Goal: Use online tool/utility: Utilize a website feature to perform a specific function

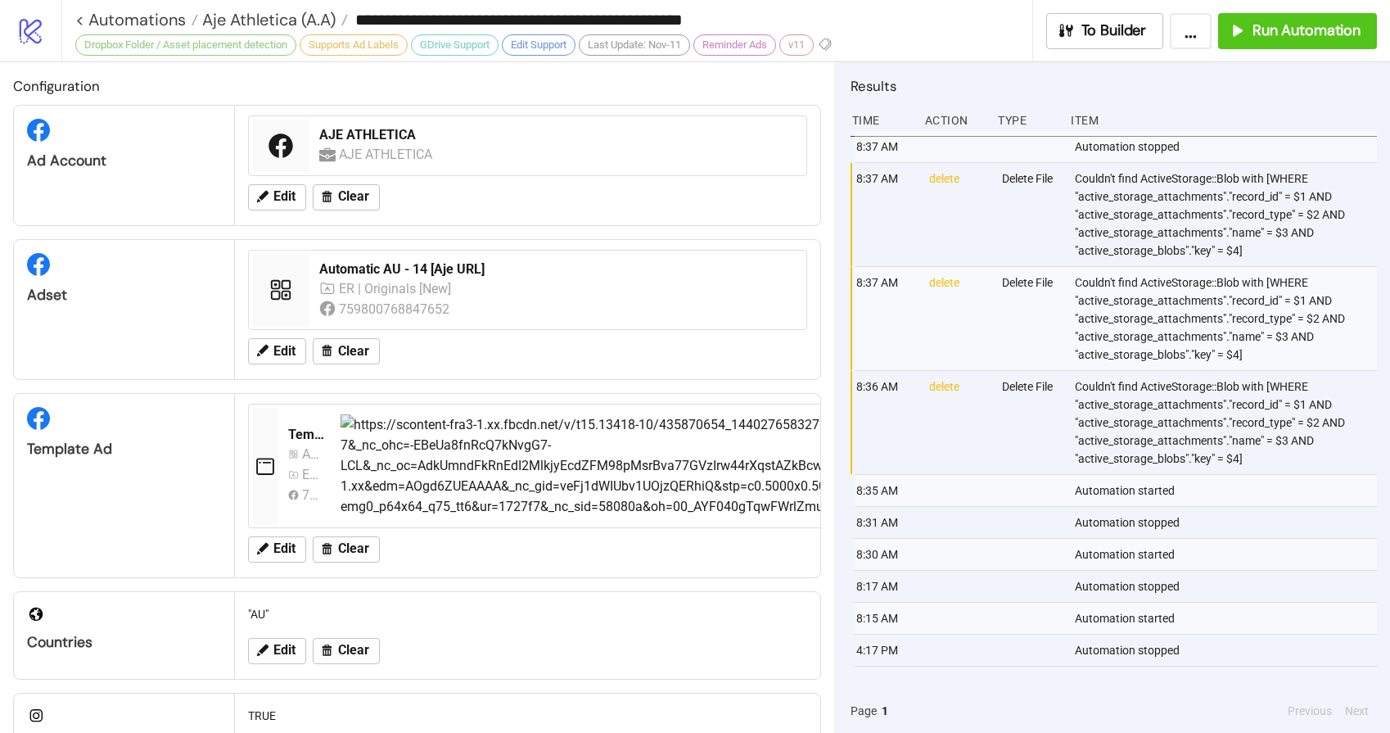
click at [141, 19] on link "< Automations" at bounding box center [136, 19] width 123 height 16
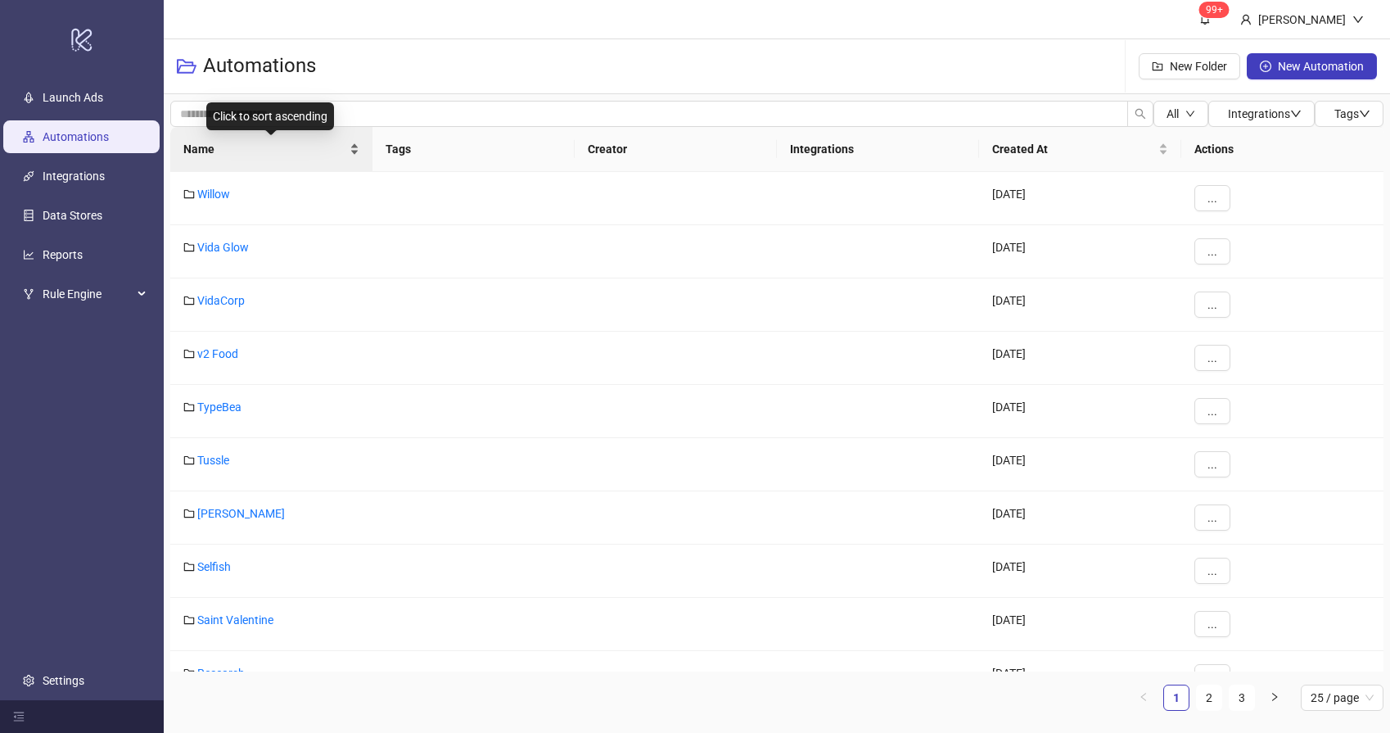
click at [273, 156] on span "Name" at bounding box center [264, 149] width 163 height 18
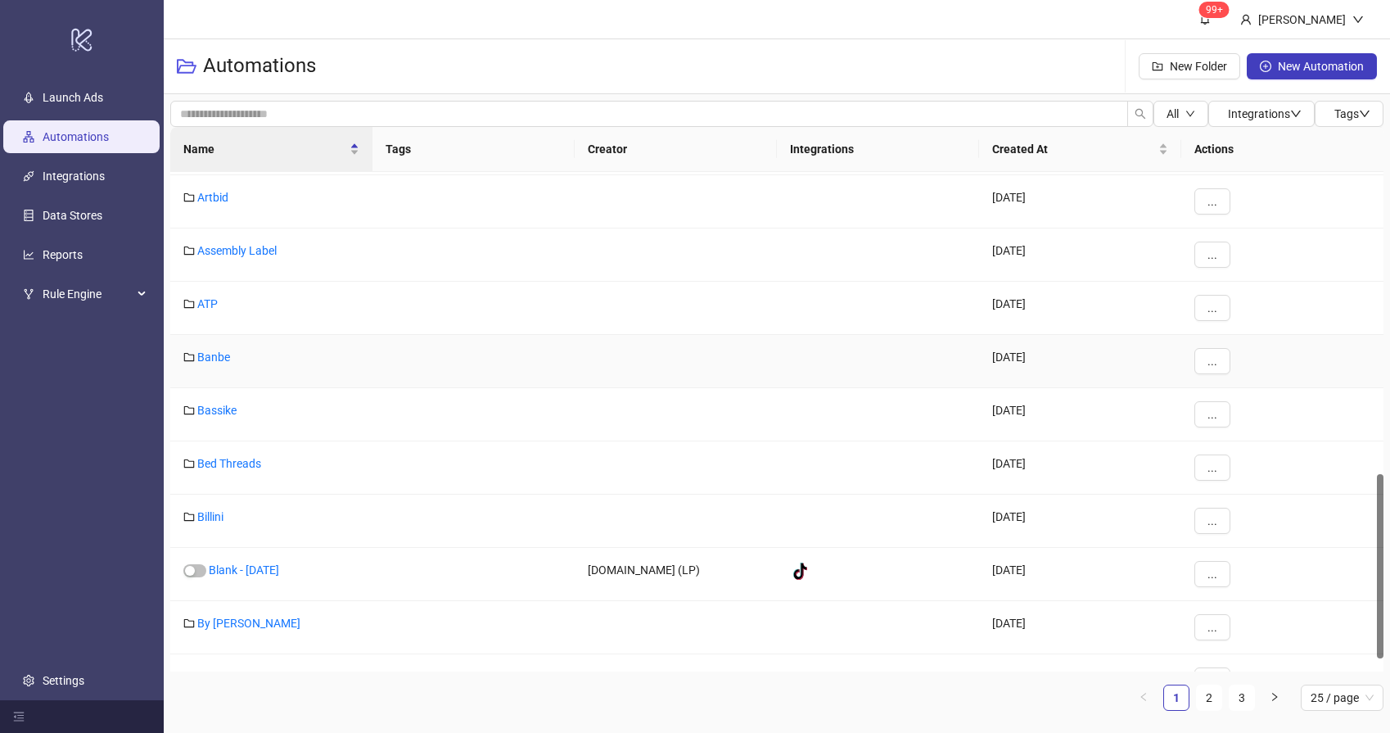
scroll to position [851, 0]
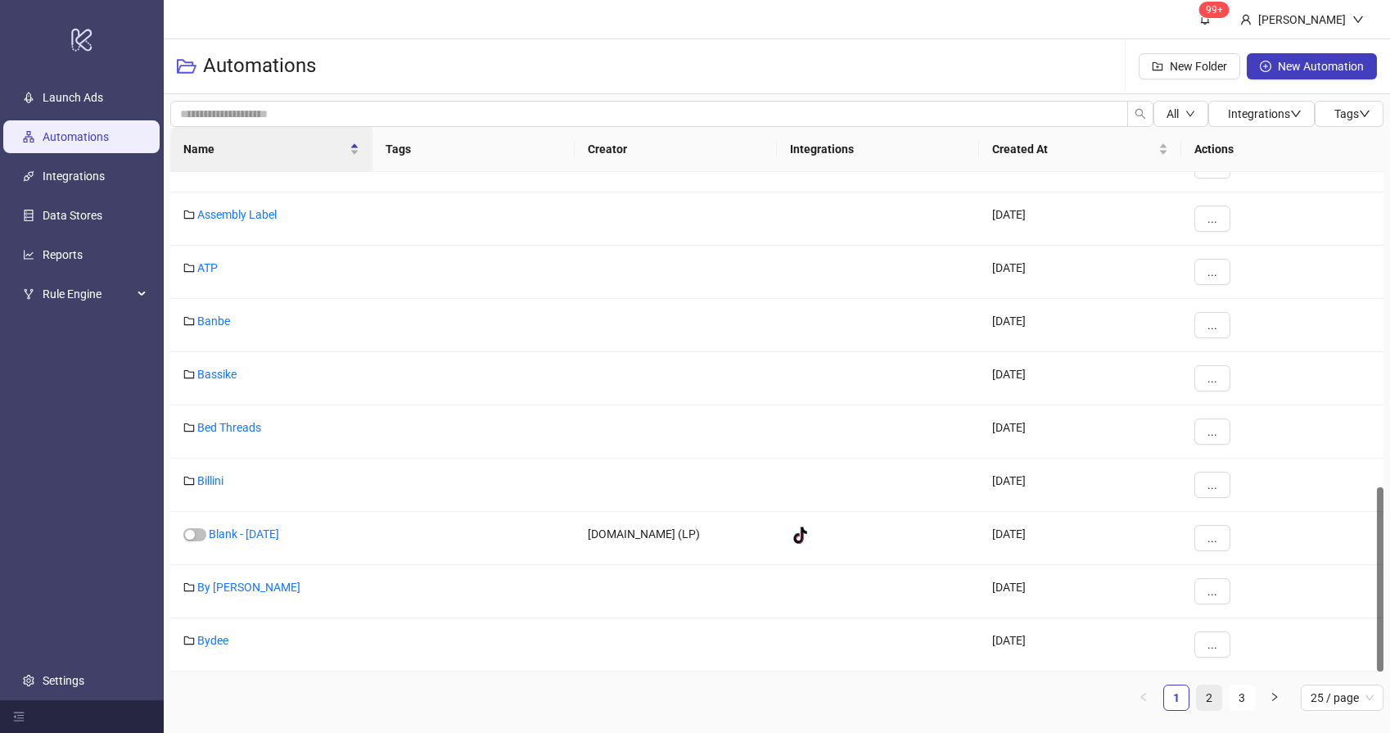
click at [1214, 700] on link "2" at bounding box center [1209, 697] width 25 height 25
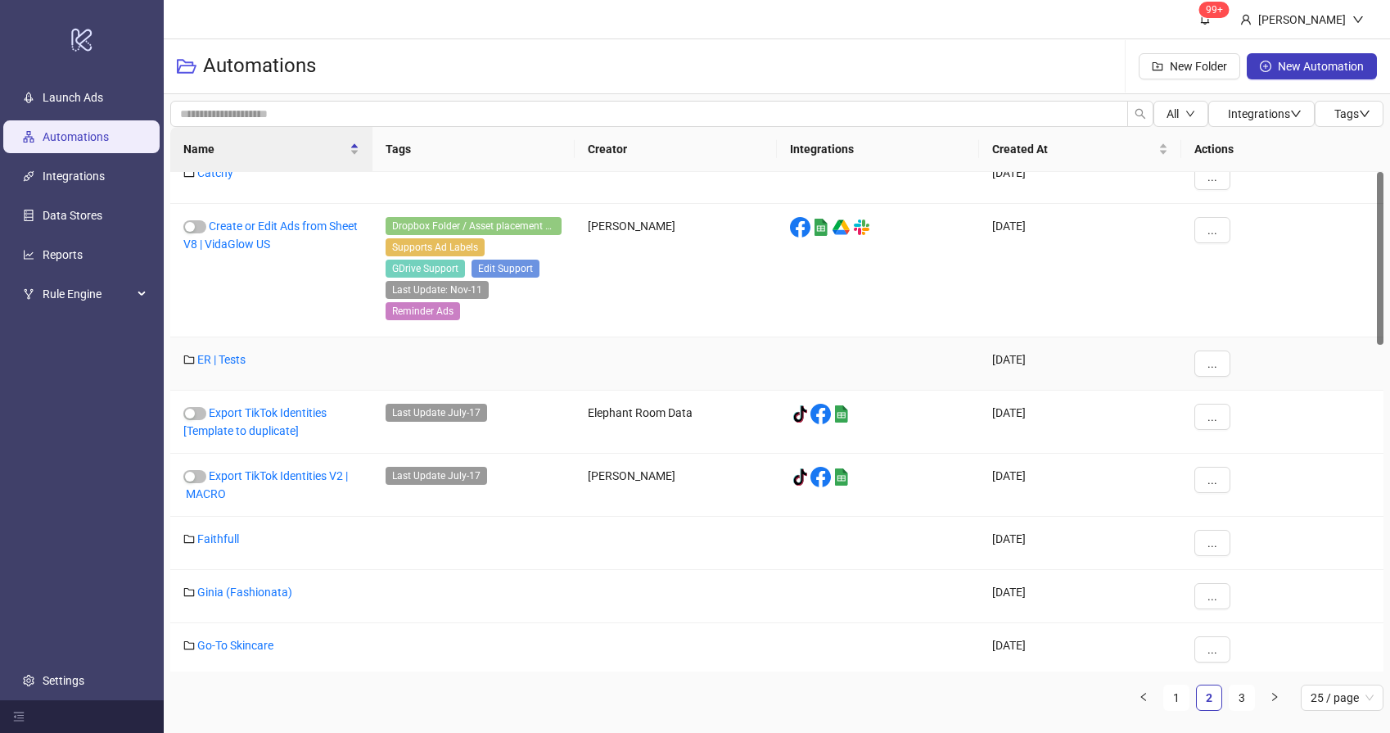
scroll to position [89, 0]
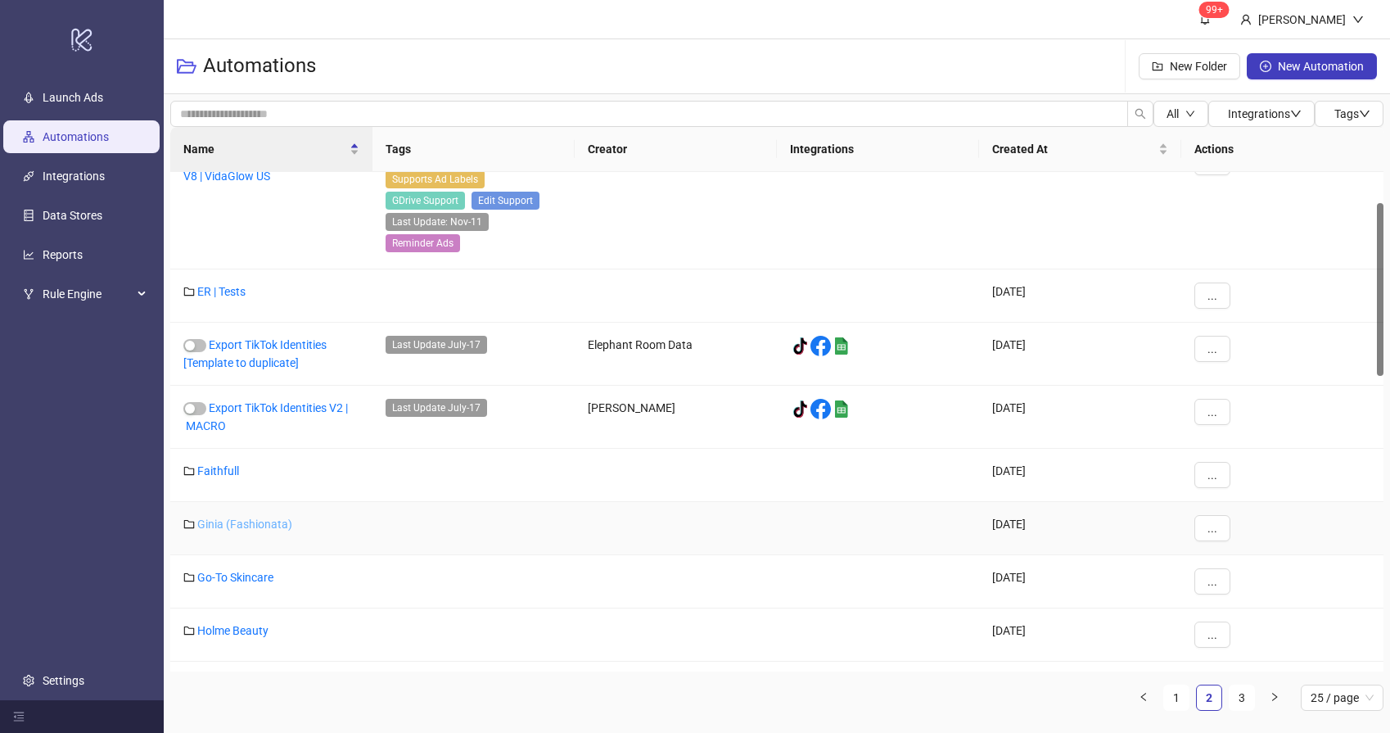
click at [229, 522] on link "Ginia (Fashionata)" at bounding box center [244, 523] width 95 height 13
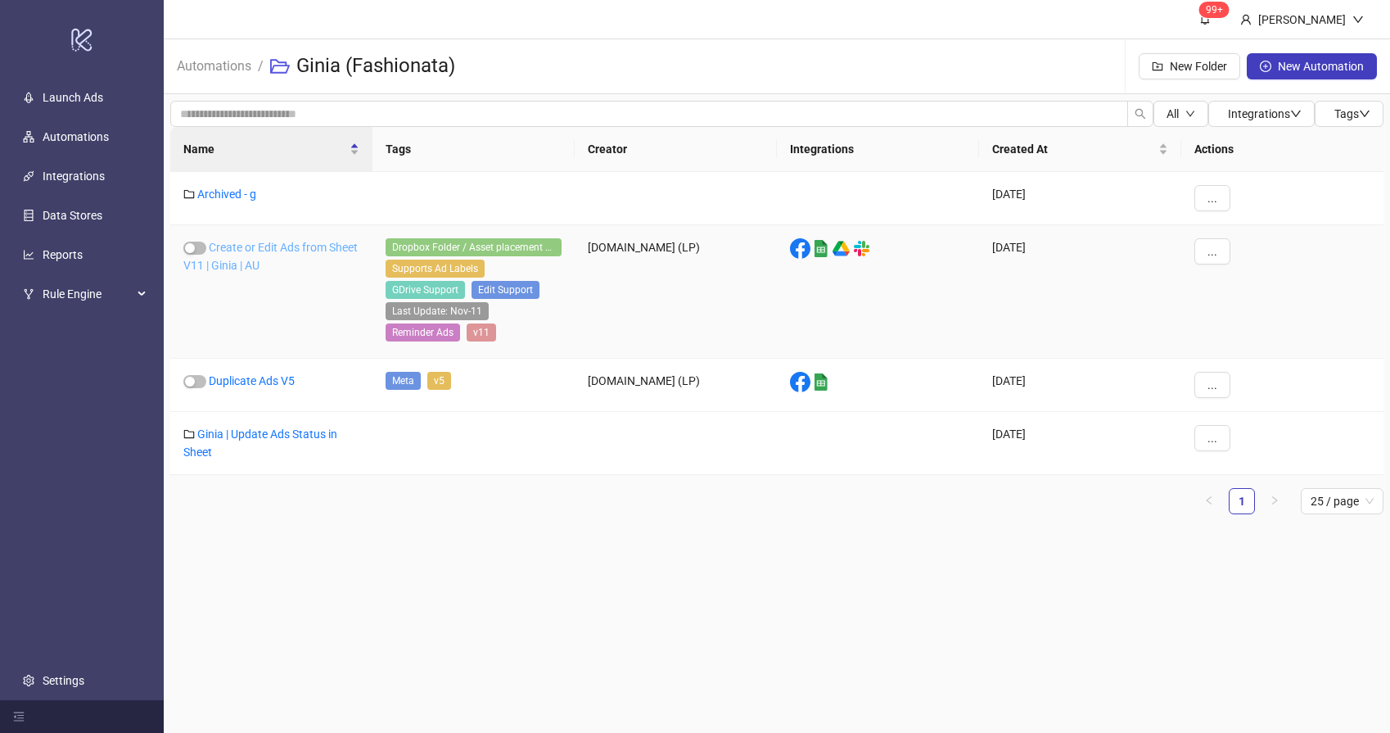
click at [258, 266] on link "Create or Edit Ads from Sheet V11 | Ginia | AU" at bounding box center [270, 256] width 174 height 31
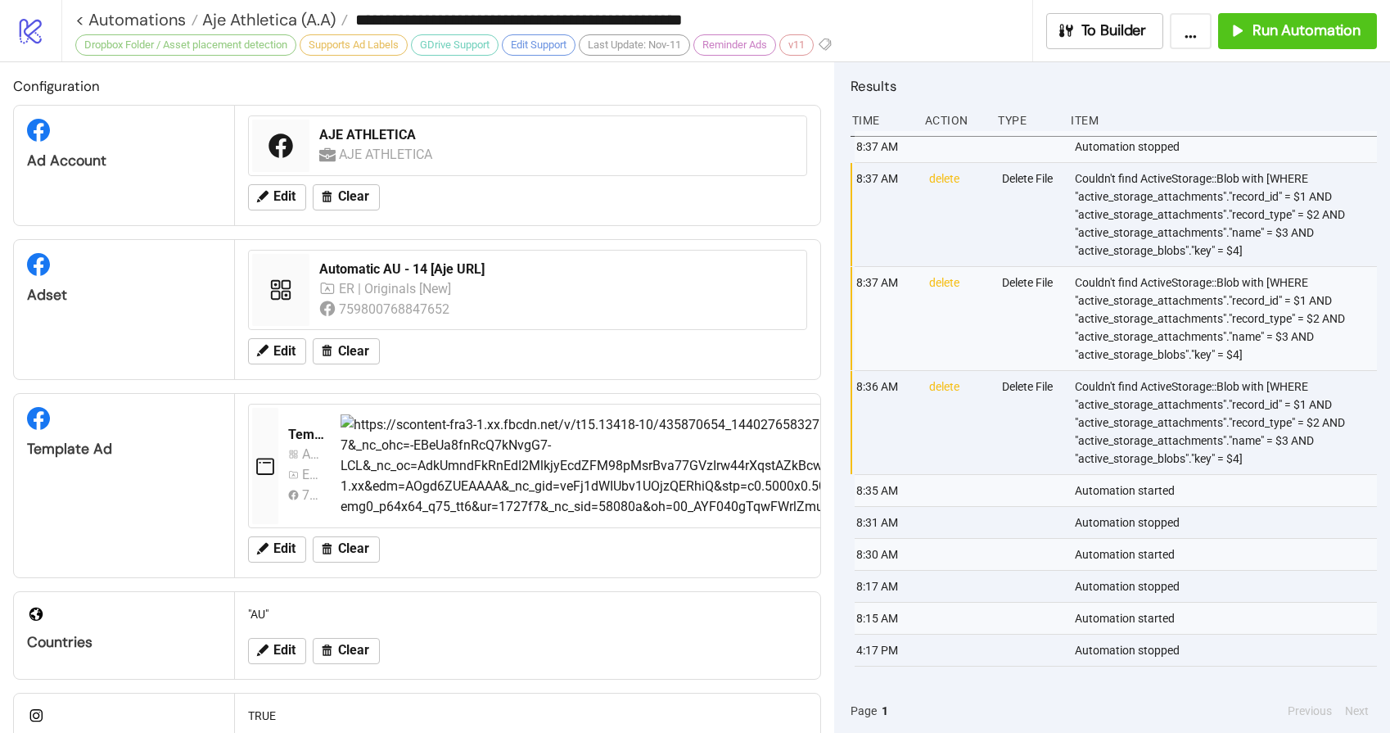
type input "**********"
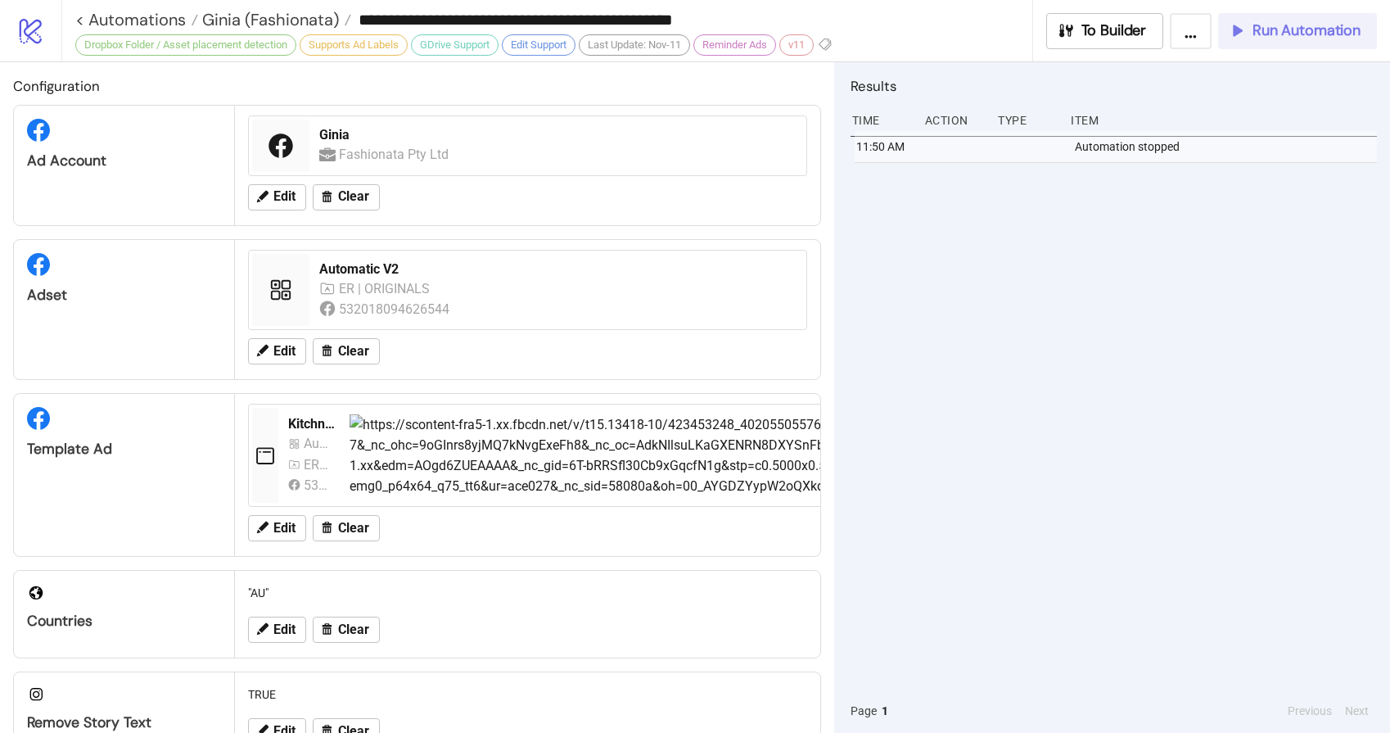
click at [1274, 32] on span "Run Automation" at bounding box center [1307, 30] width 108 height 19
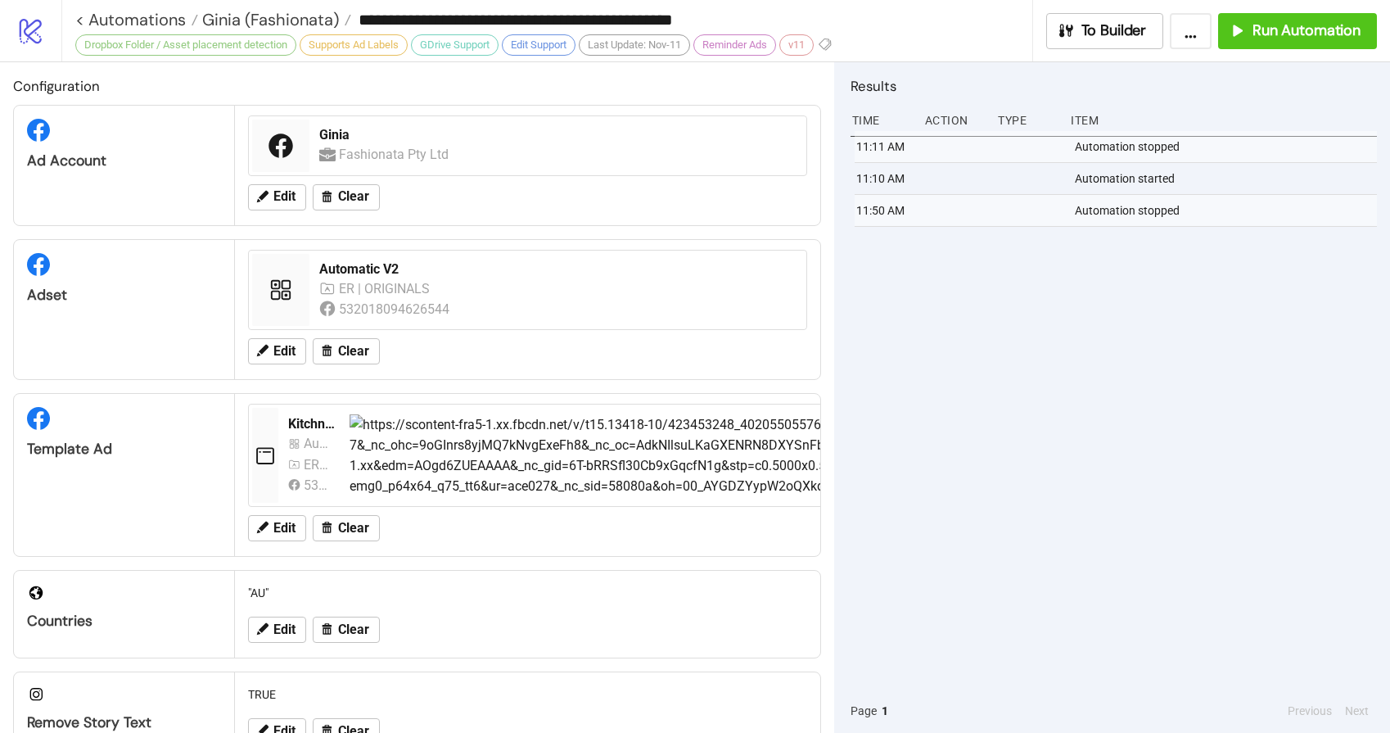
click at [990, 419] on div "11:11 AM Automation stopped 11:10 AM Automation started 11:50 AM Automation sto…" at bounding box center [1114, 410] width 526 height 558
click at [1277, 25] on span "Run Automation" at bounding box center [1307, 30] width 108 height 19
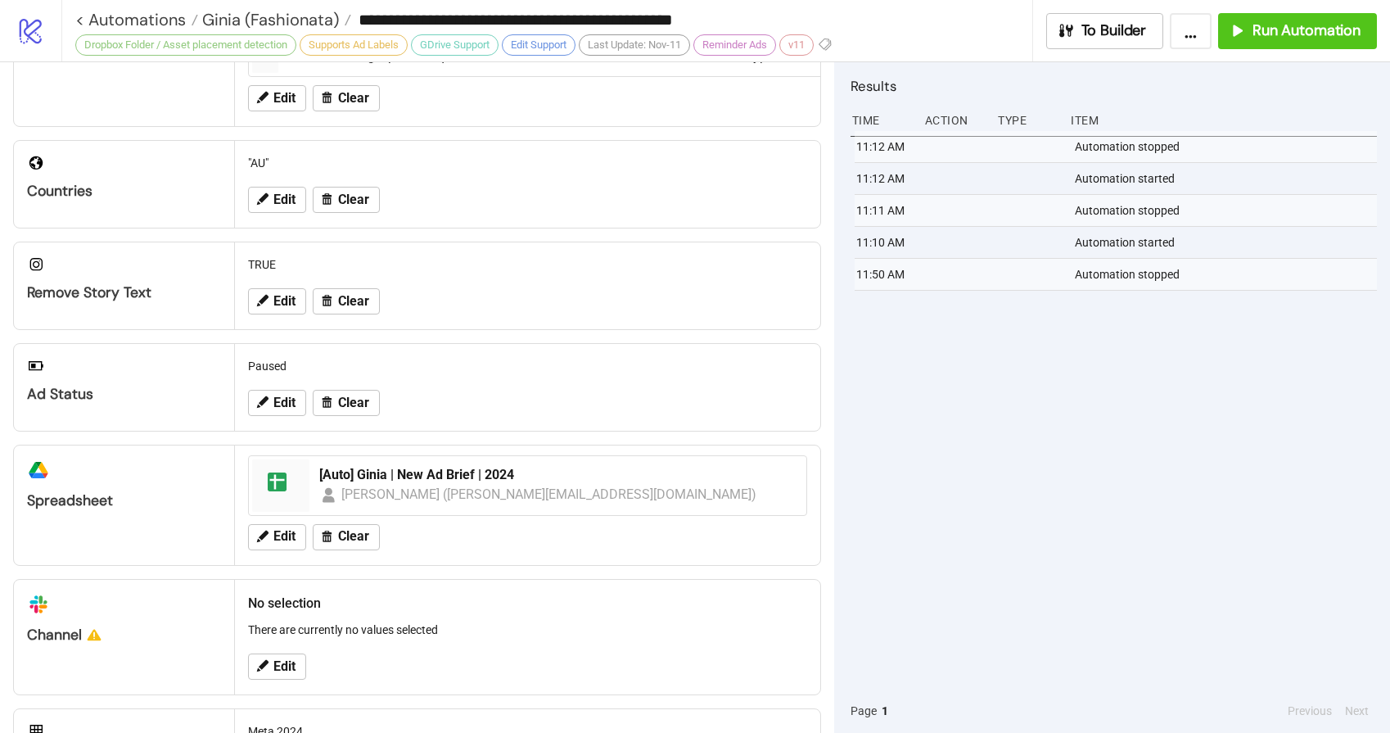
scroll to position [402, 0]
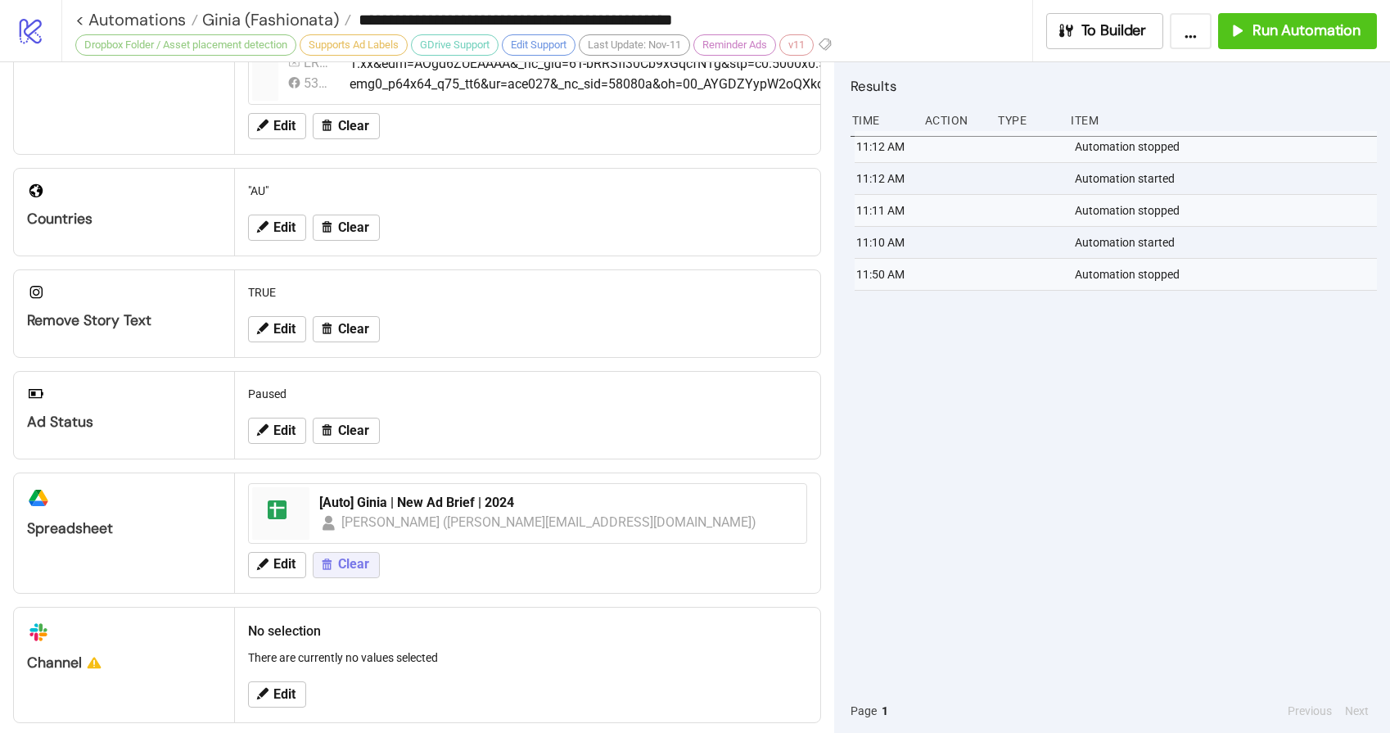
click at [359, 558] on span "Clear" at bounding box center [353, 564] width 31 height 15
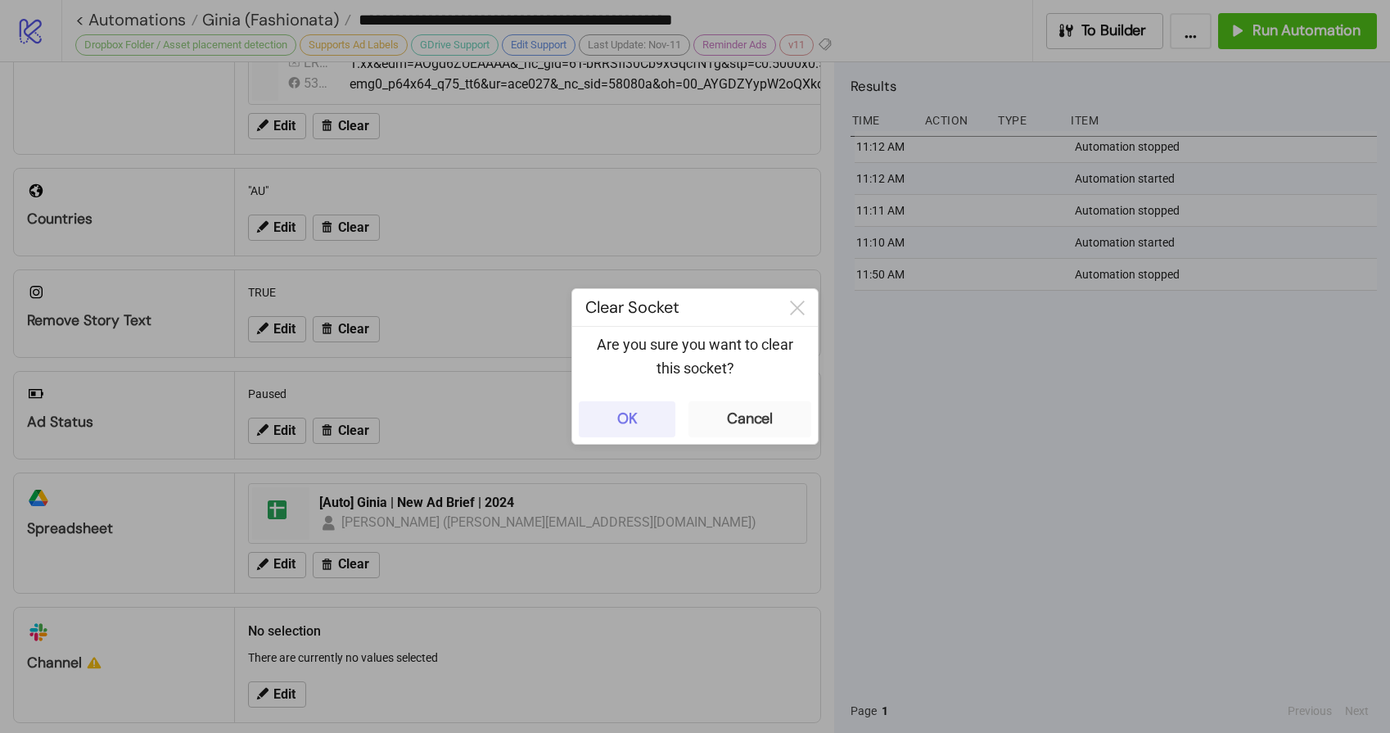
click at [631, 418] on div "OK" at bounding box center [627, 418] width 20 height 19
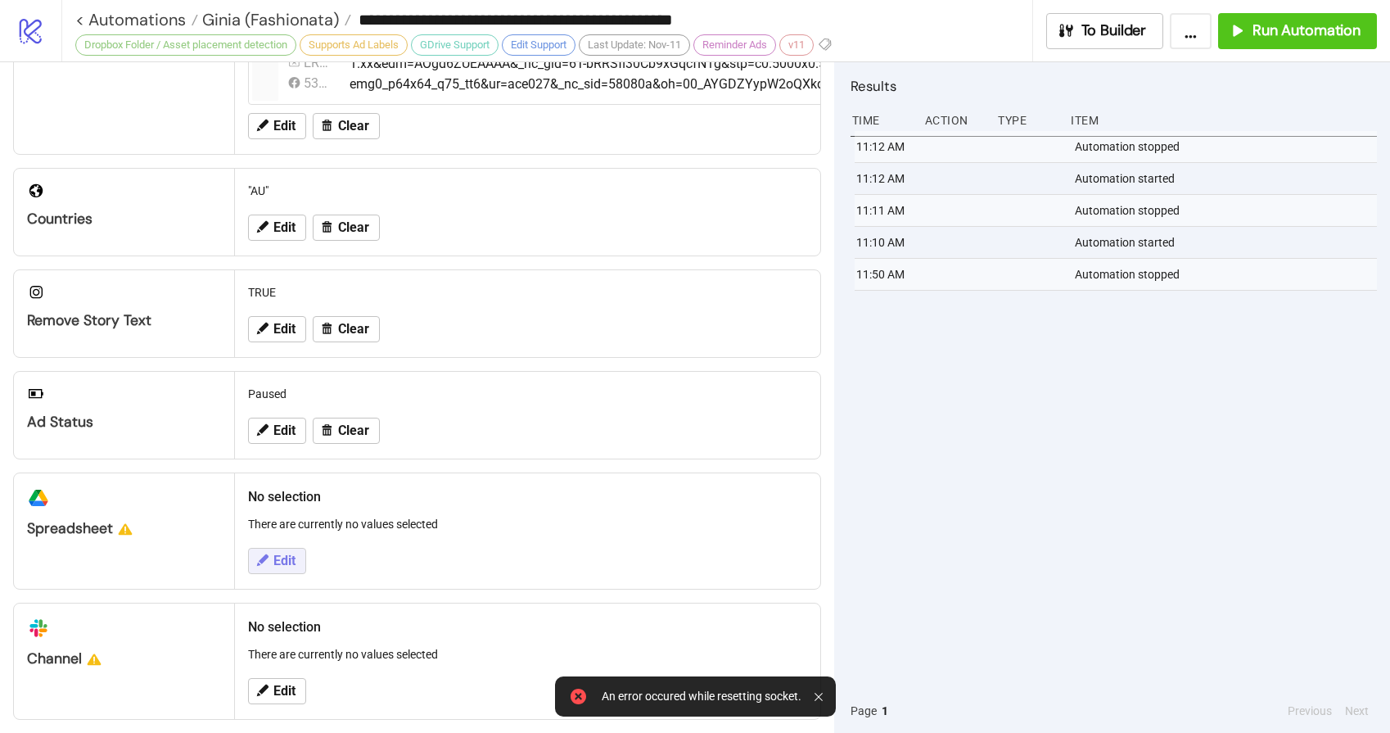
click at [287, 571] on button "Edit" at bounding box center [277, 561] width 58 height 26
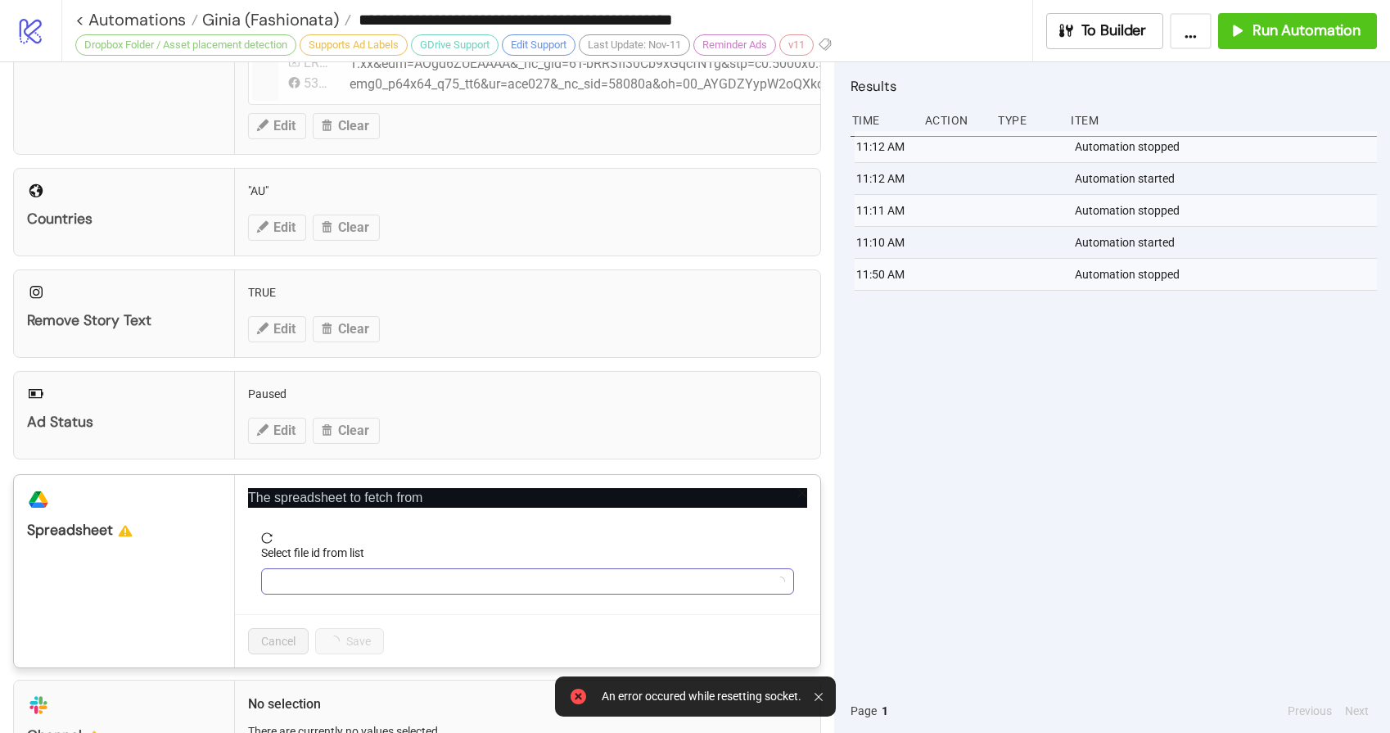
click at [320, 579] on input "Select file id from list" at bounding box center [520, 581] width 499 height 25
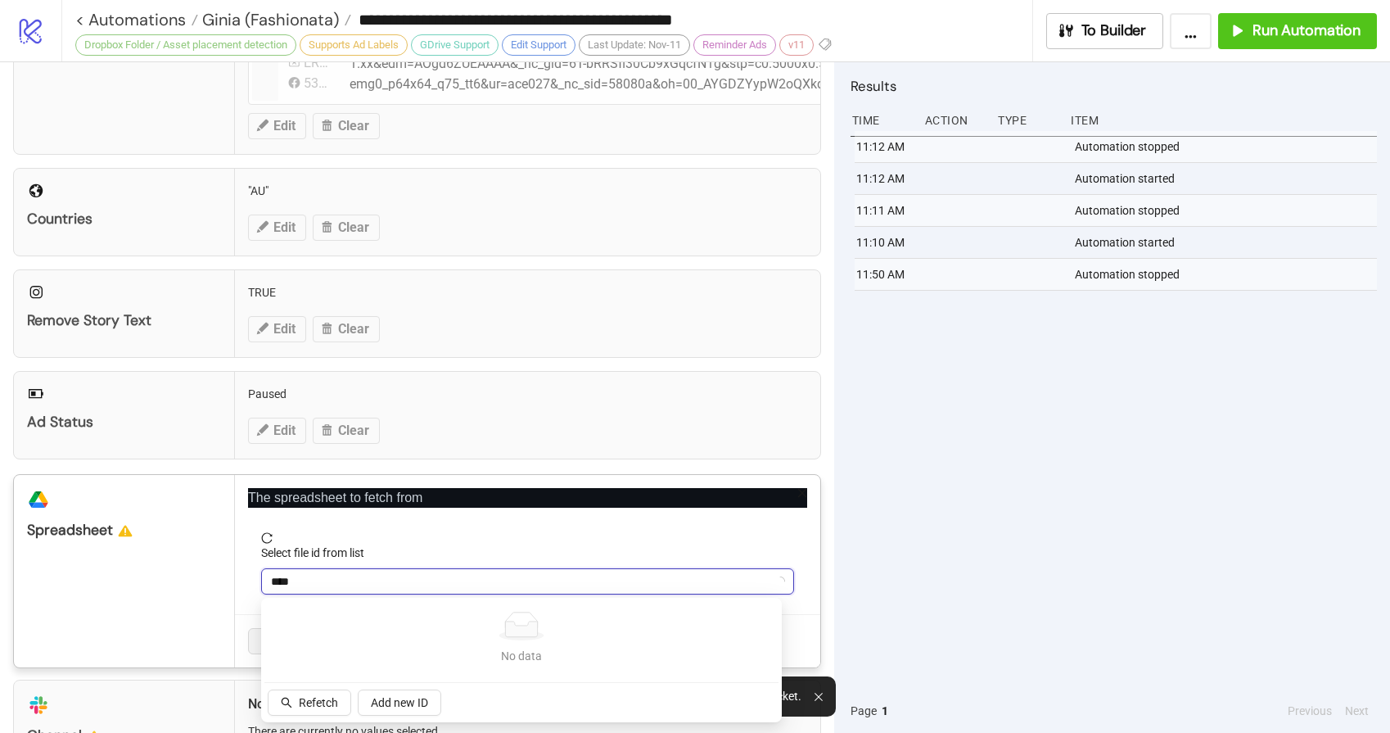
type input "*****"
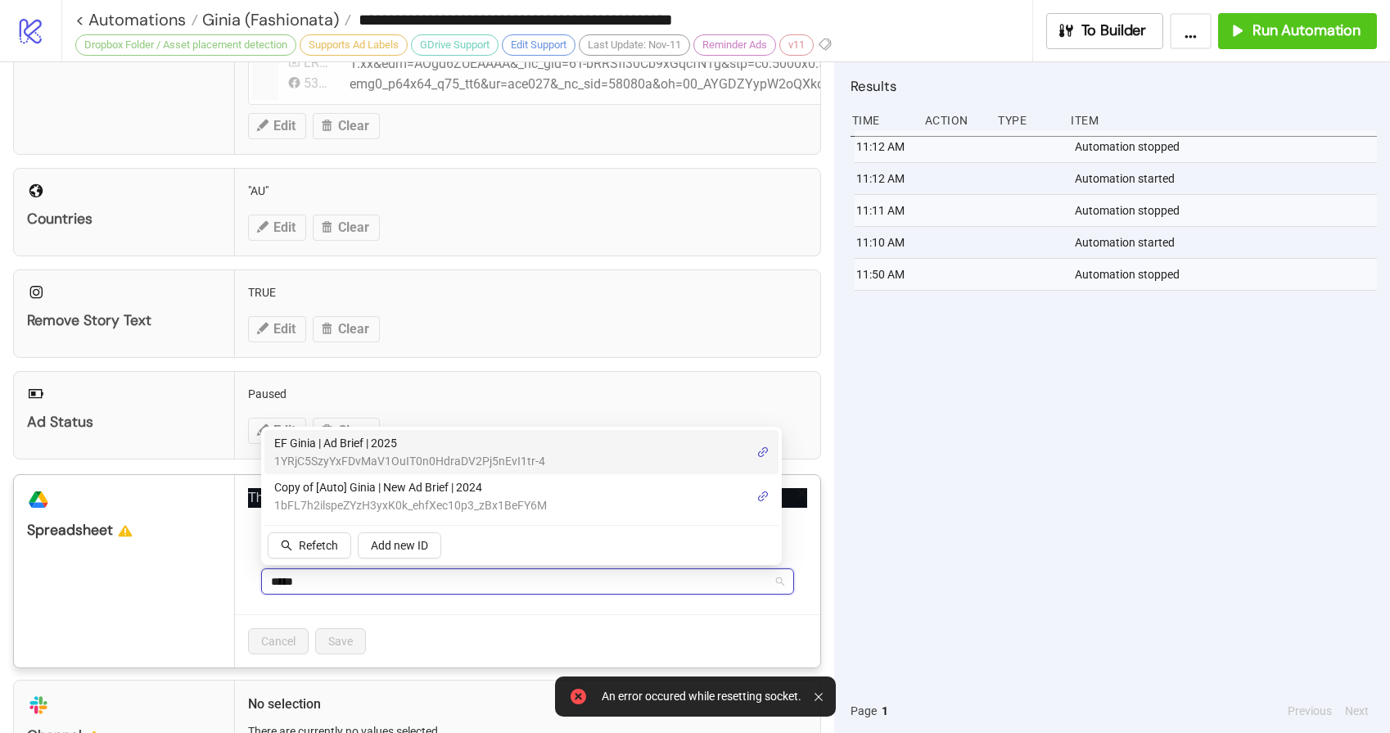
click at [373, 447] on span "EF Ginia | Ad Brief | 2025" at bounding box center [409, 443] width 271 height 18
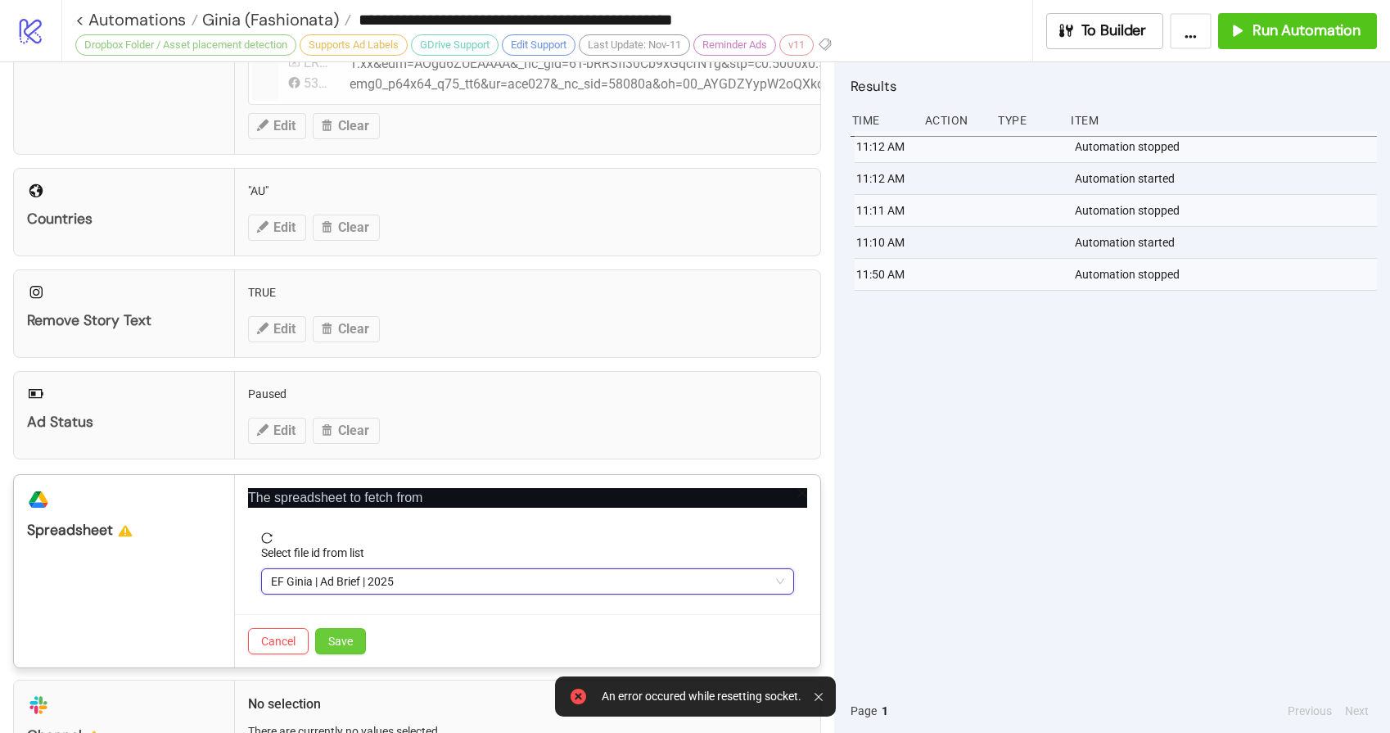
click at [343, 635] on span "Save" at bounding box center [340, 641] width 25 height 13
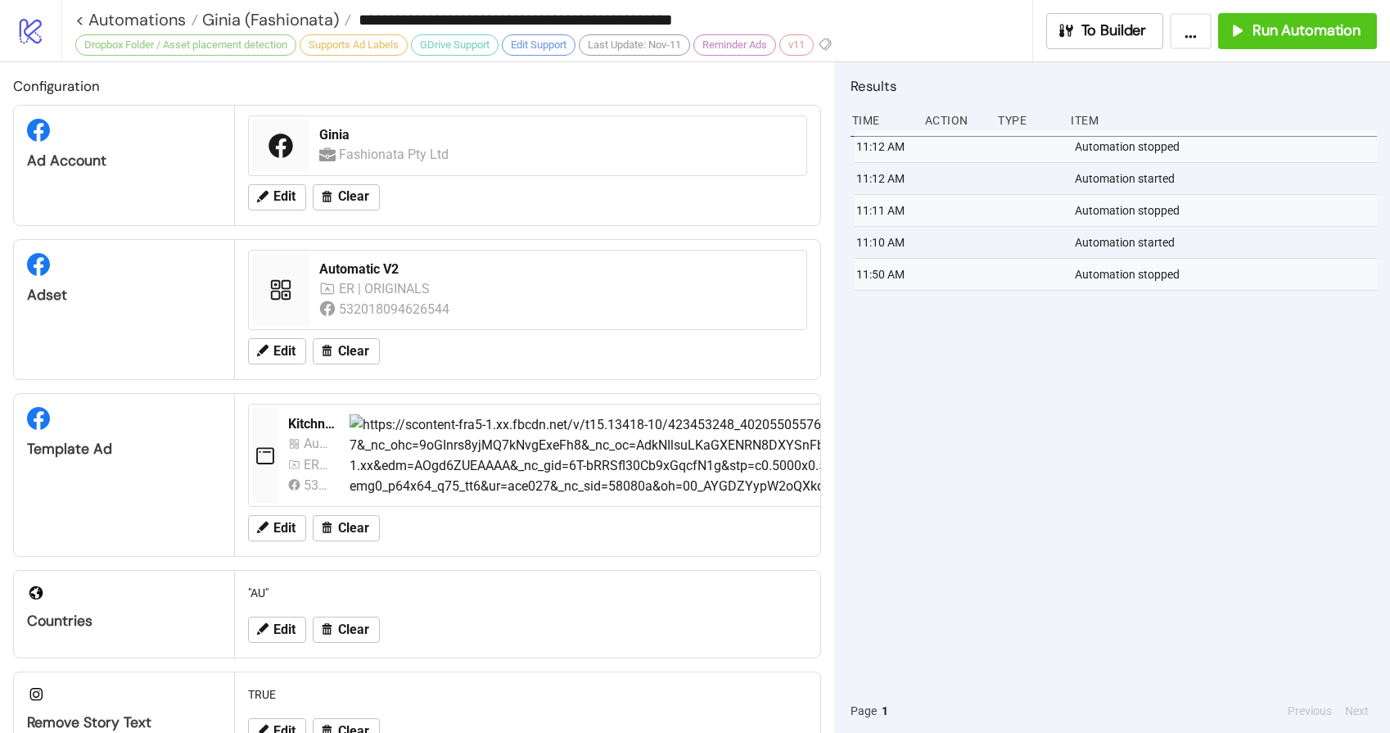
scroll to position [520, 0]
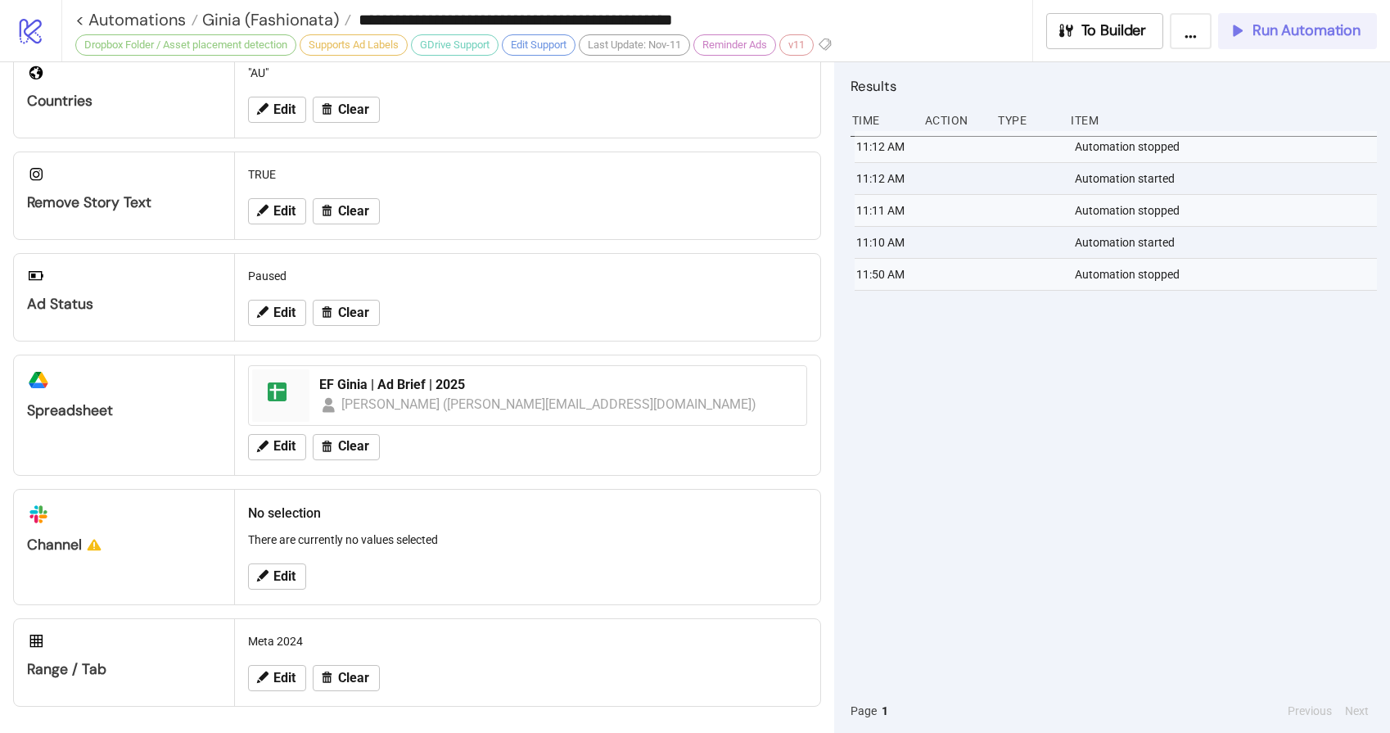
click at [1299, 36] on span "Run Automation" at bounding box center [1307, 30] width 108 height 19
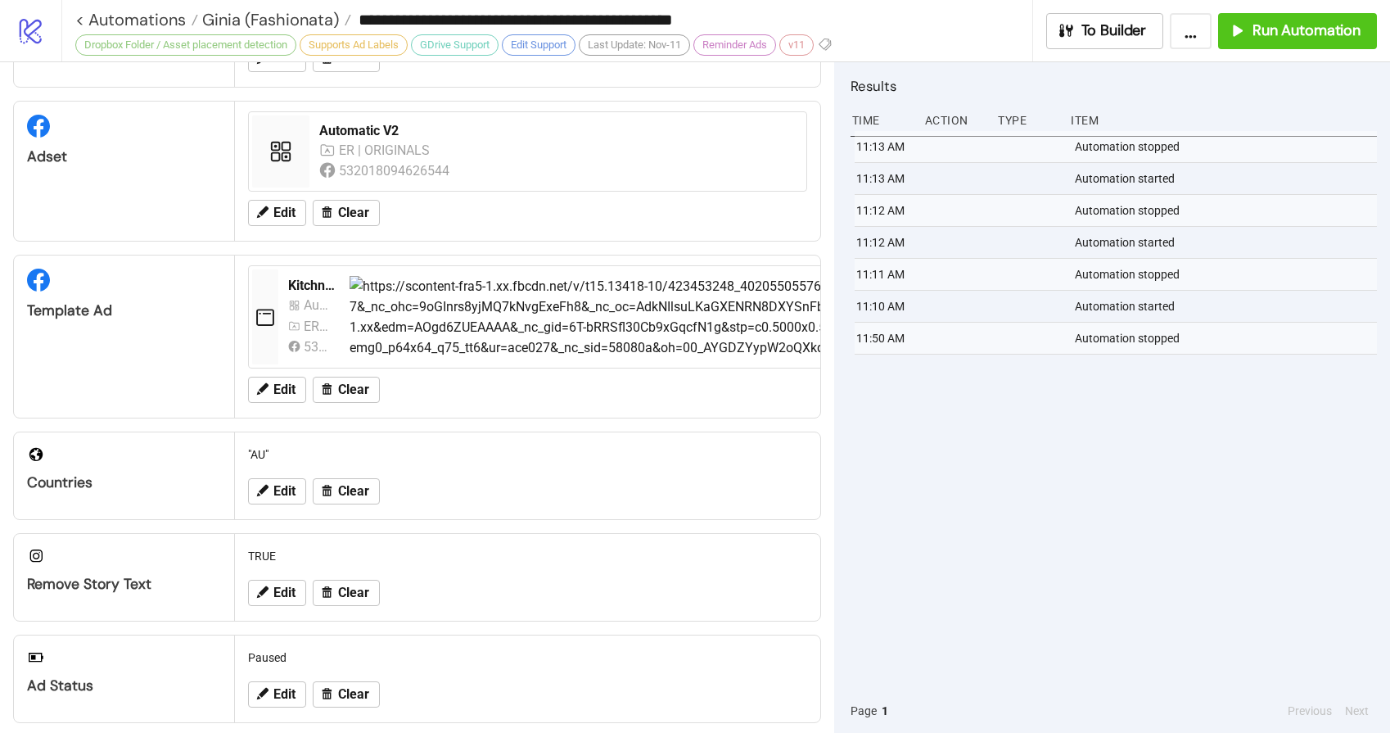
scroll to position [0, 0]
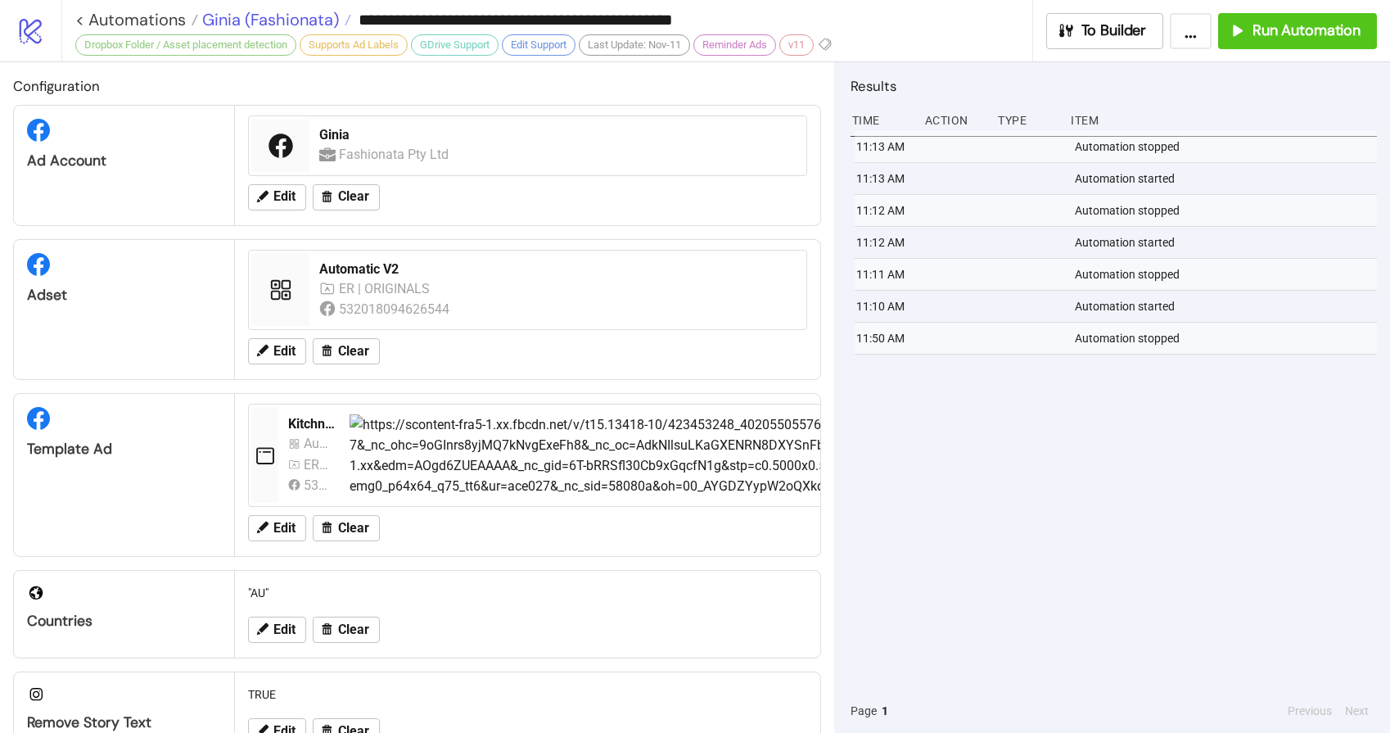
click at [262, 20] on span "Ginia (Fashionata)" at bounding box center [268, 19] width 141 height 21
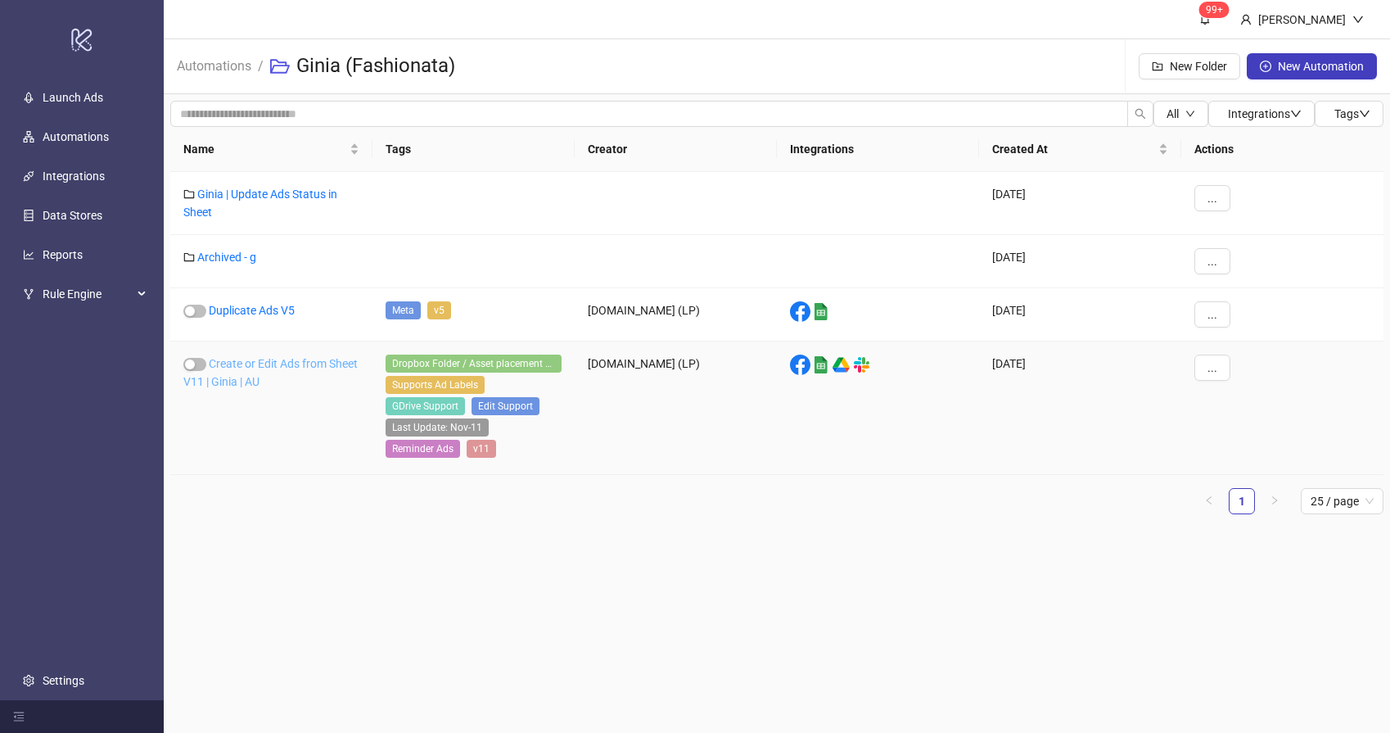
click at [257, 366] on link "Create or Edit Ads from Sheet V11 | Ginia | AU" at bounding box center [270, 372] width 174 height 31
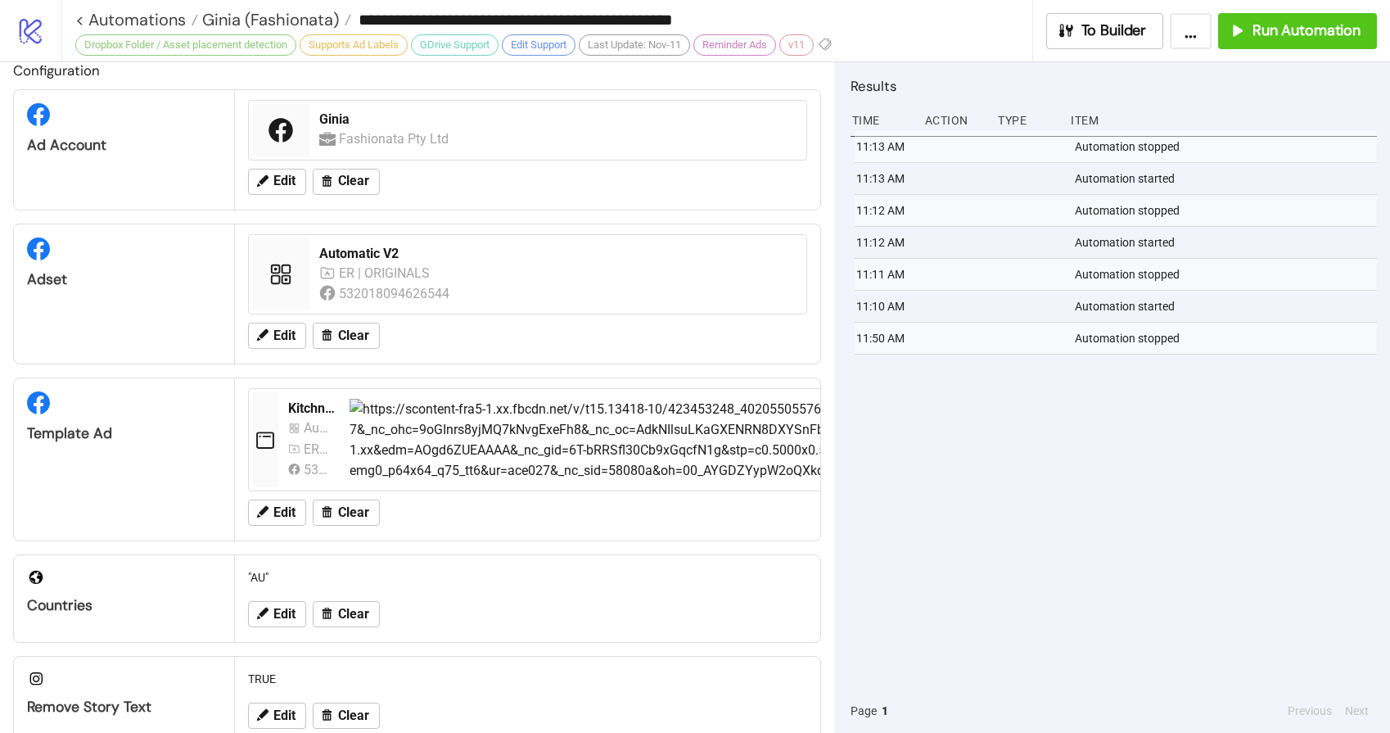
scroll to position [11, 0]
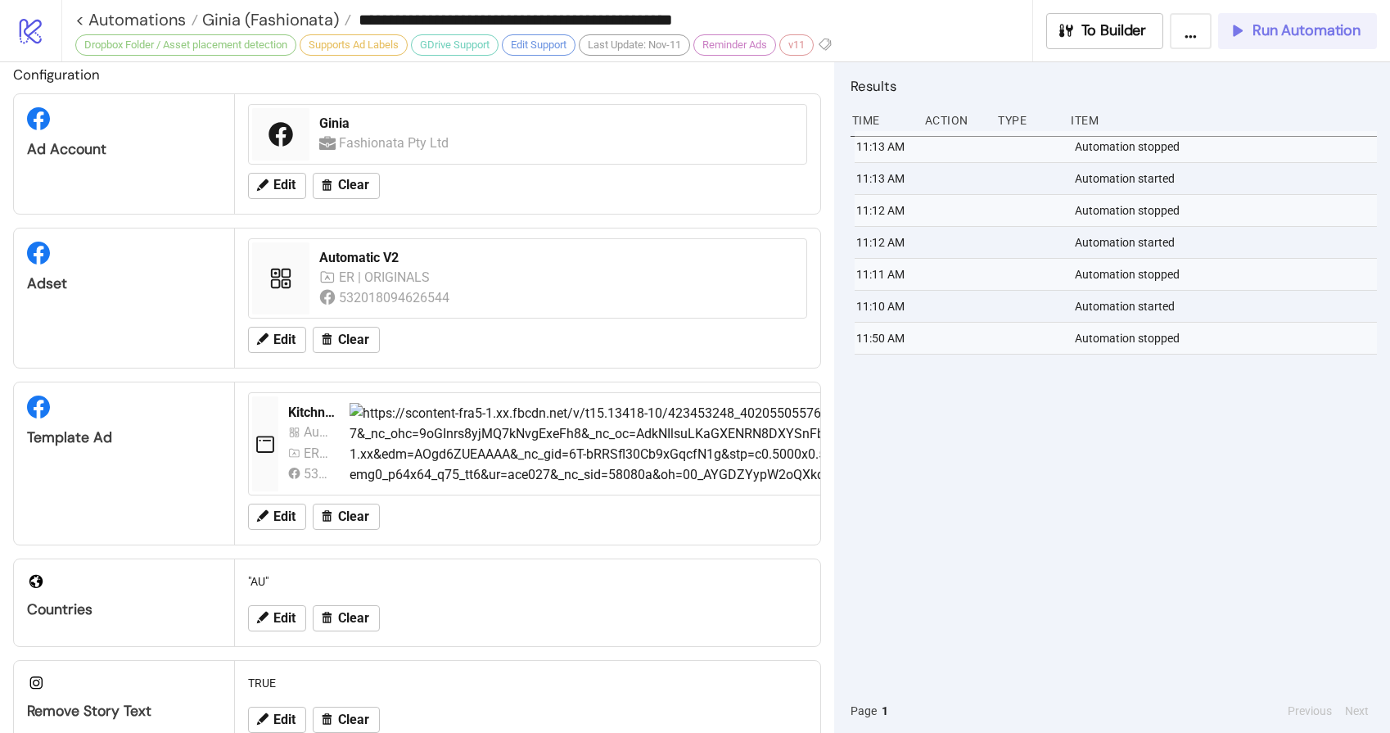
click at [1320, 28] on span "Run Automation" at bounding box center [1307, 30] width 108 height 19
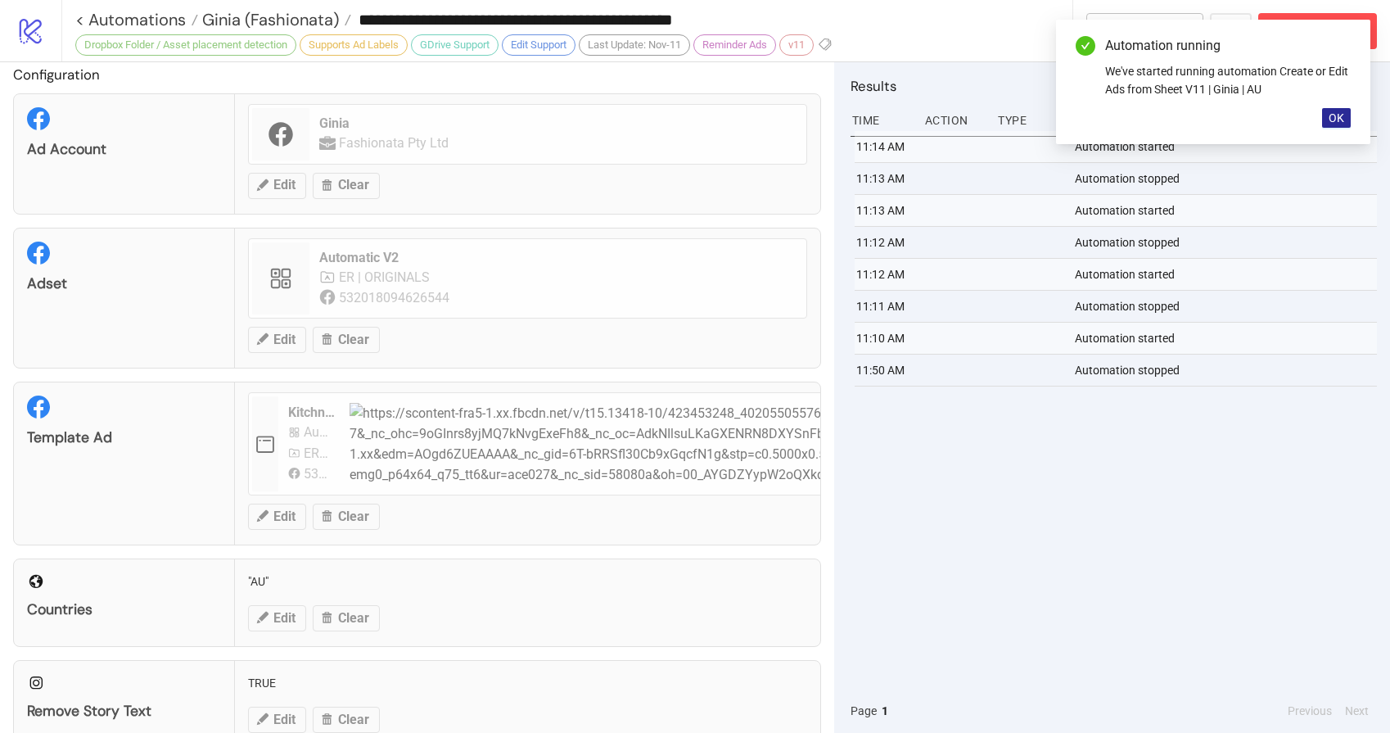
click at [1340, 118] on span "OK" at bounding box center [1337, 117] width 16 height 13
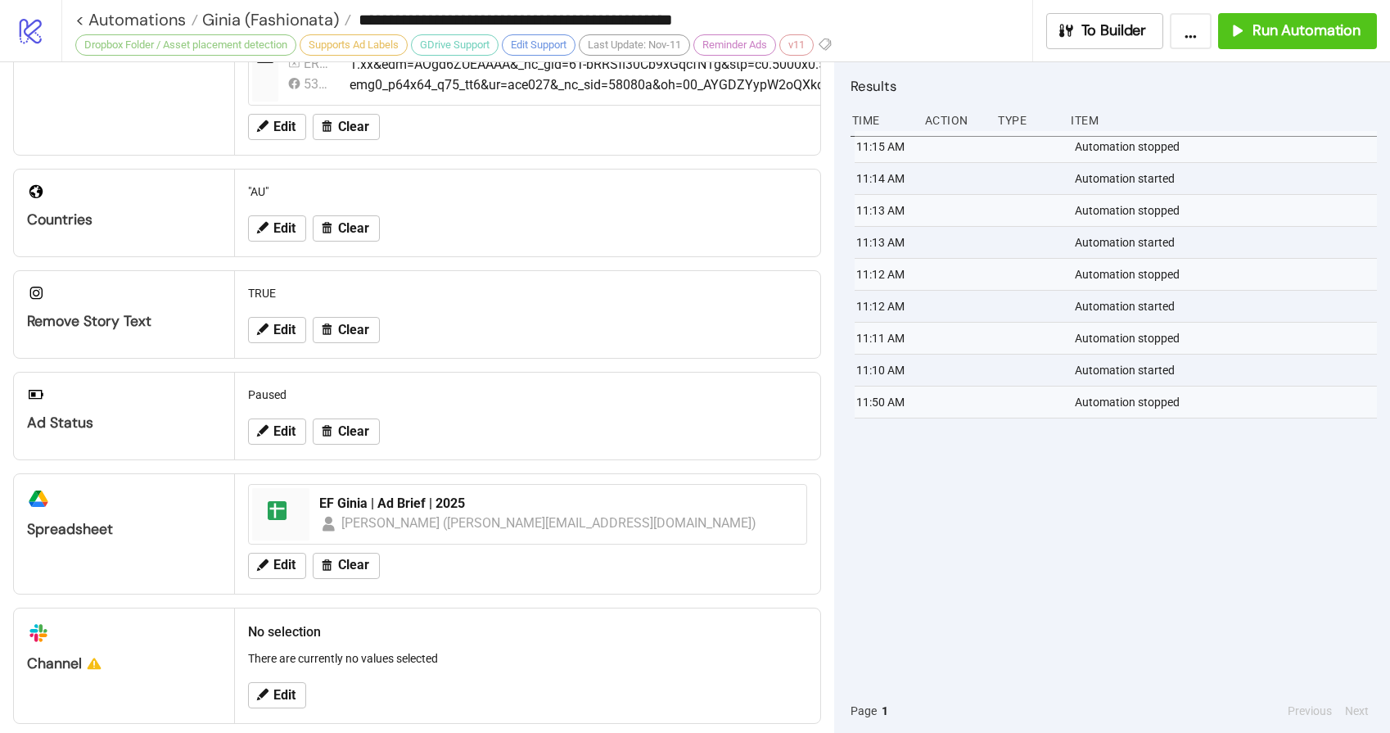
scroll to position [520, 0]
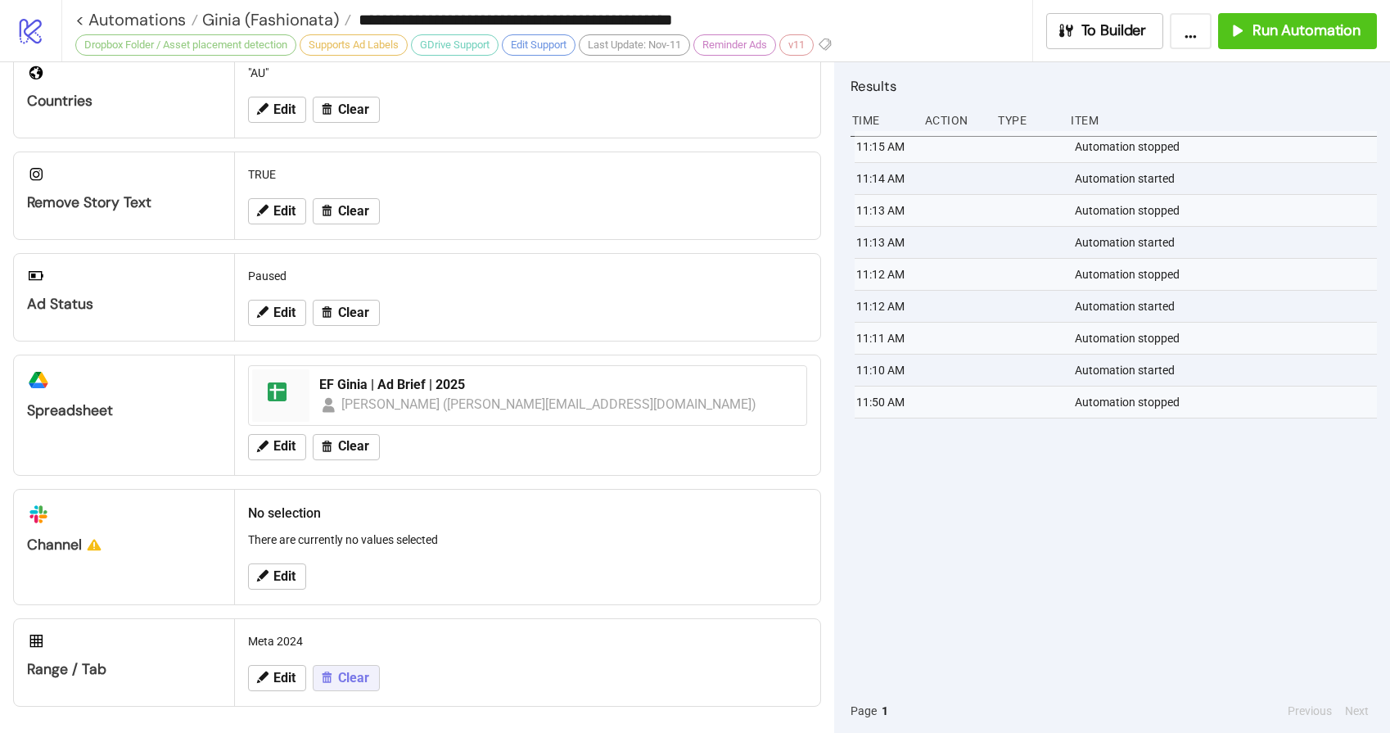
click at [356, 682] on span "Clear" at bounding box center [353, 678] width 31 height 15
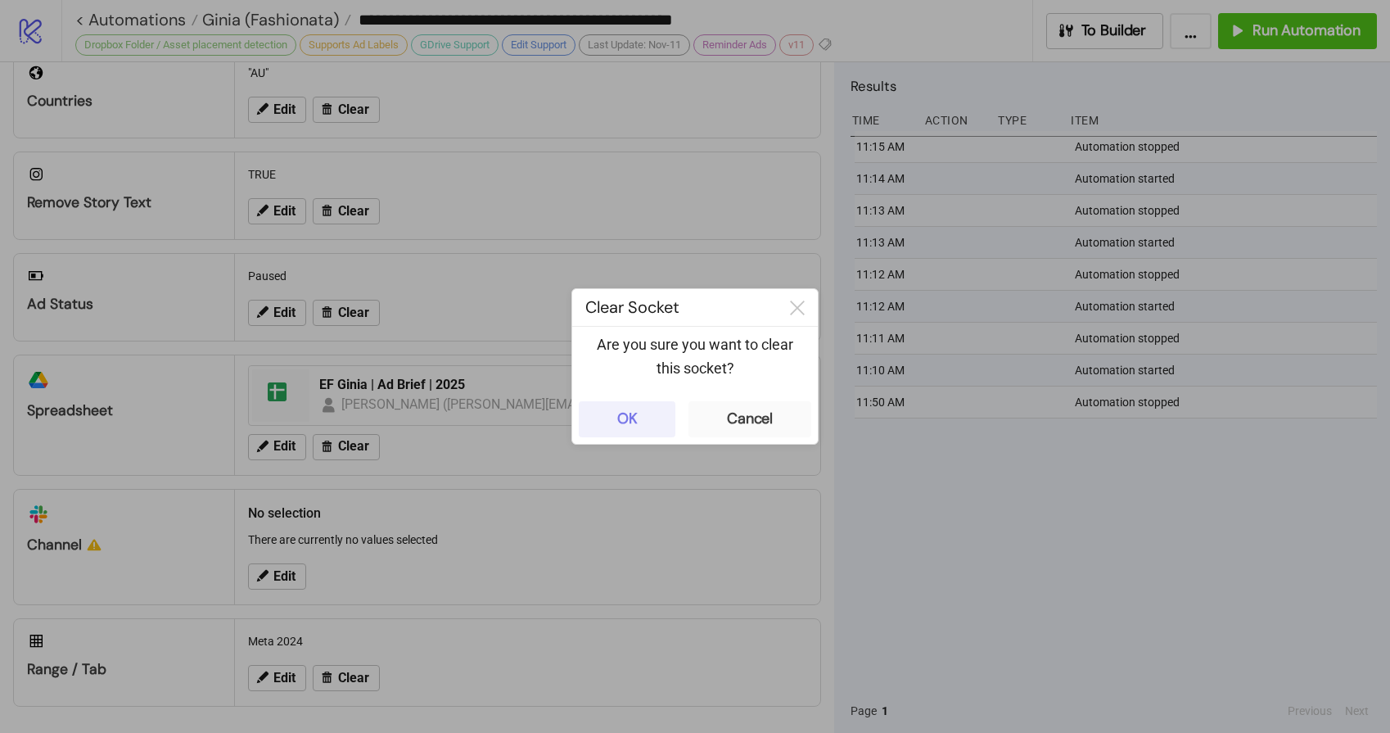
click at [657, 424] on button "OK" at bounding box center [627, 419] width 97 height 36
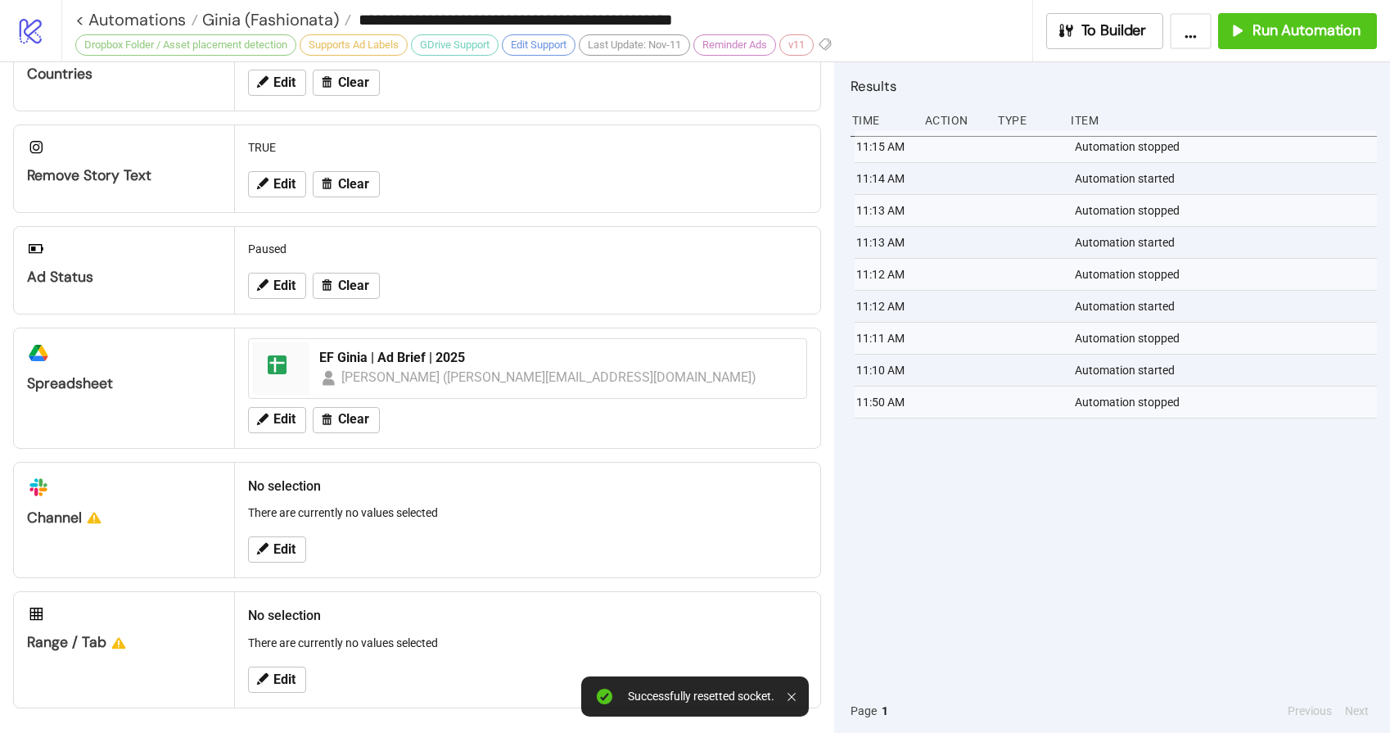
scroll to position [549, 0]
click at [269, 683] on button "Edit" at bounding box center [277, 678] width 58 height 26
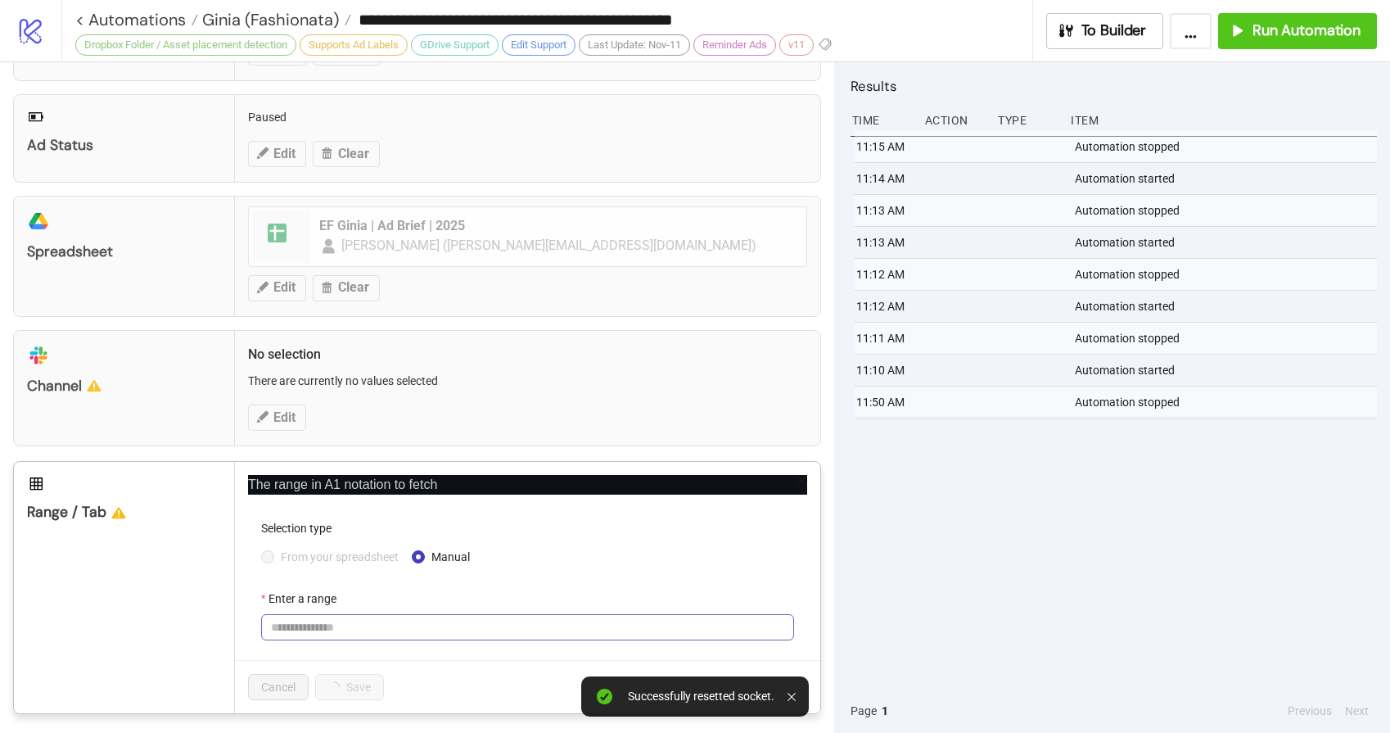
scroll to position [685, 0]
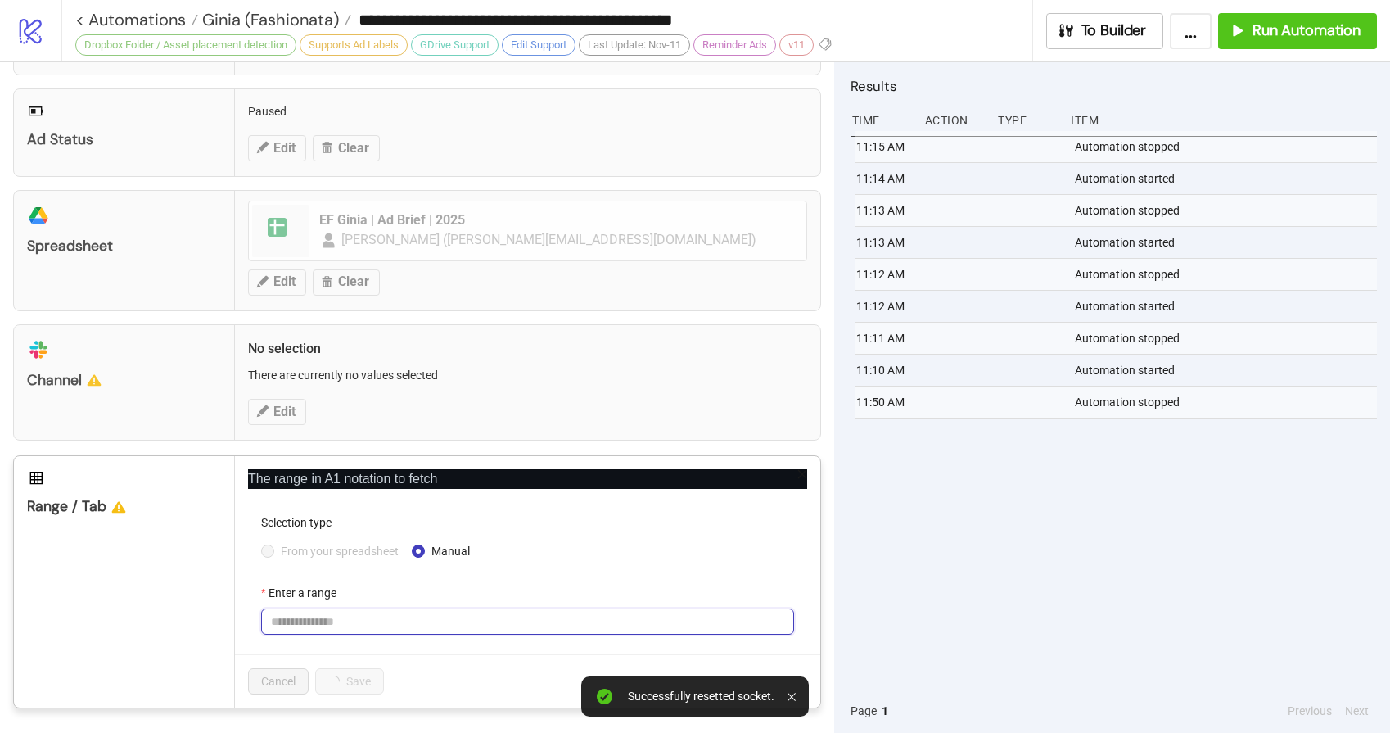
click at [359, 618] on input "Enter a range" at bounding box center [527, 621] width 533 height 26
click at [355, 548] on span "From your spreadsheet" at bounding box center [339, 551] width 131 height 18
click at [341, 621] on input "Enter a range" at bounding box center [527, 621] width 533 height 26
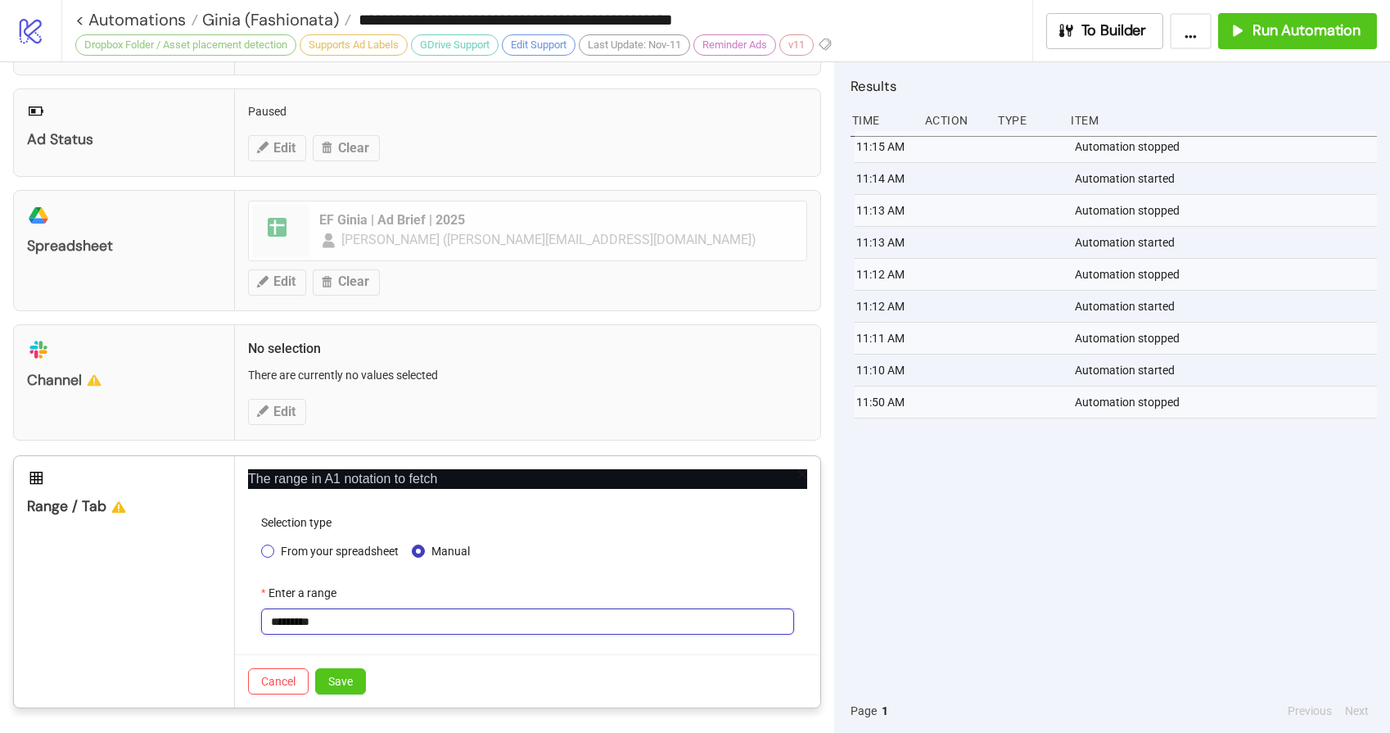
type input "*********"
click at [286, 549] on span "From your spreadsheet" at bounding box center [339, 551] width 131 height 18
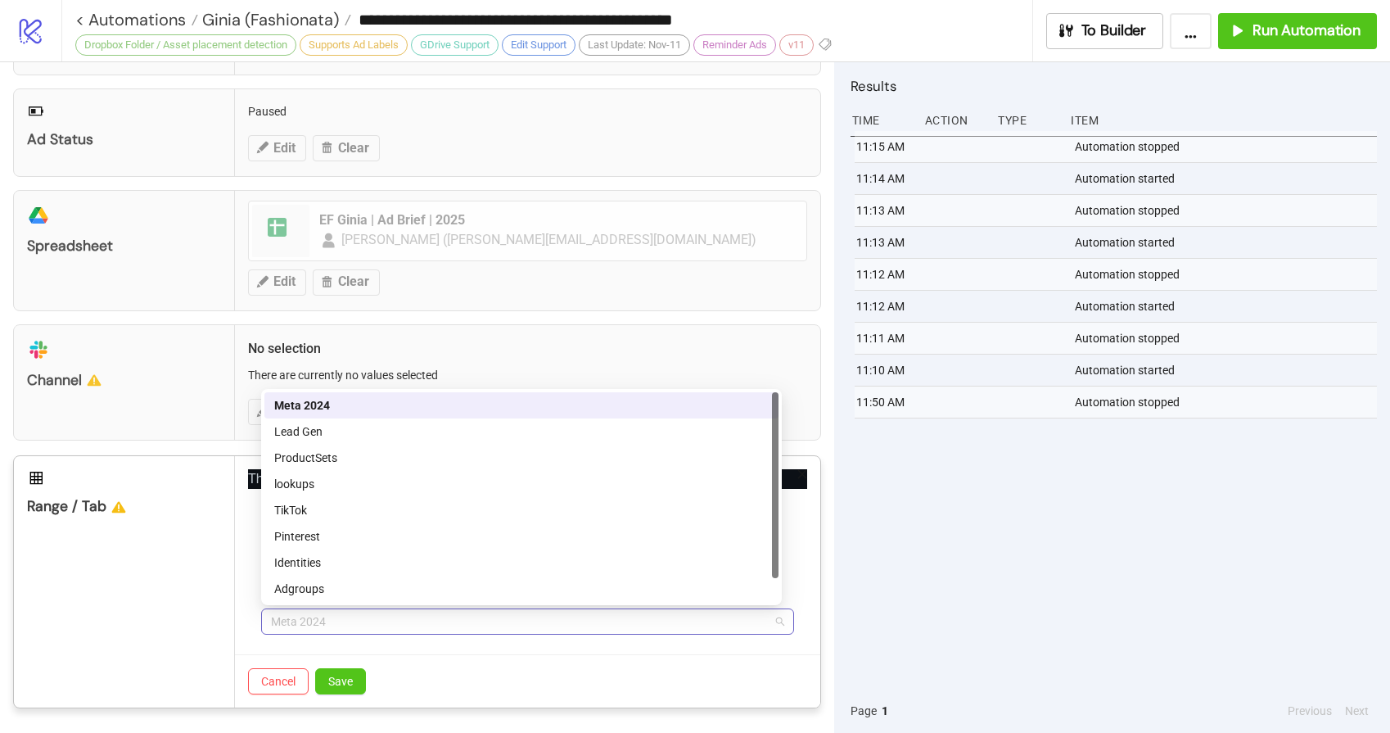
click at [327, 617] on span "Meta 2024" at bounding box center [527, 621] width 513 height 25
click at [346, 410] on div "Meta 2024" at bounding box center [521, 405] width 495 height 18
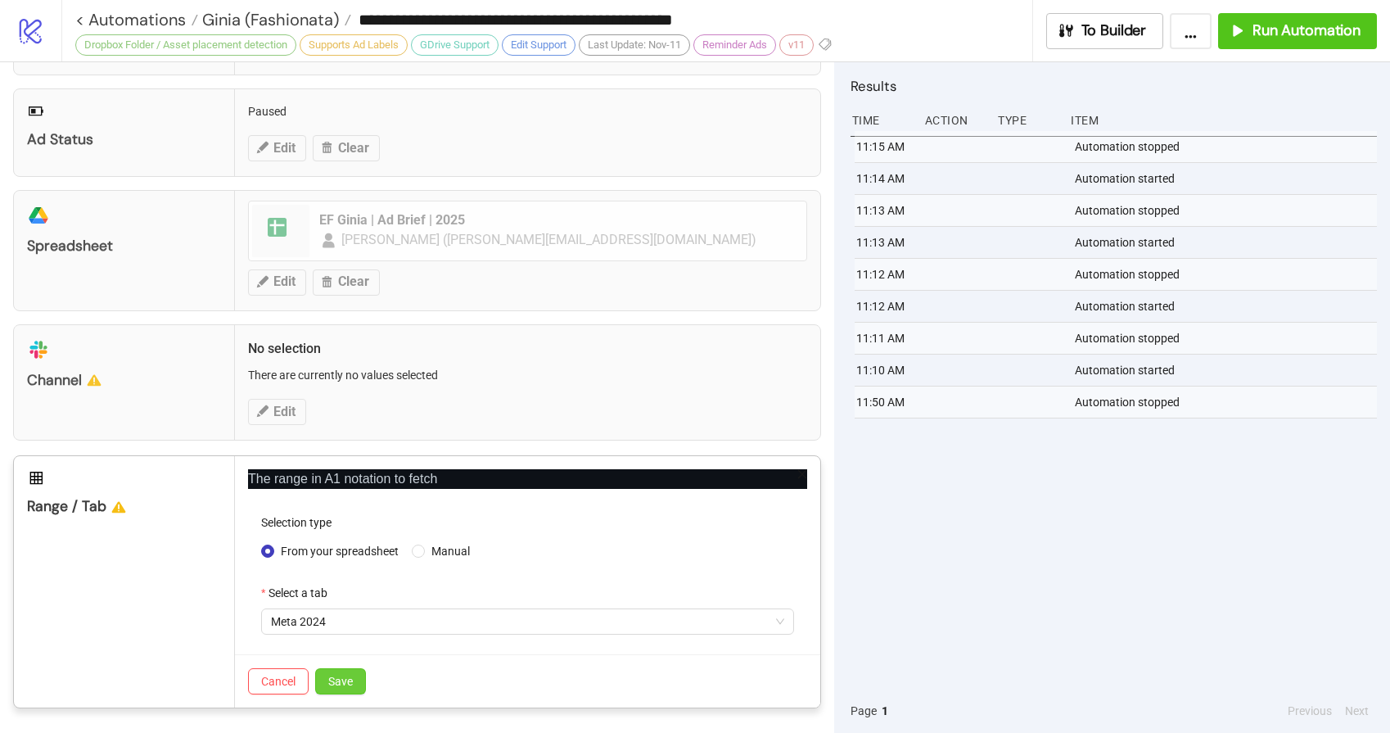
click at [333, 680] on span "Save" at bounding box center [340, 681] width 25 height 13
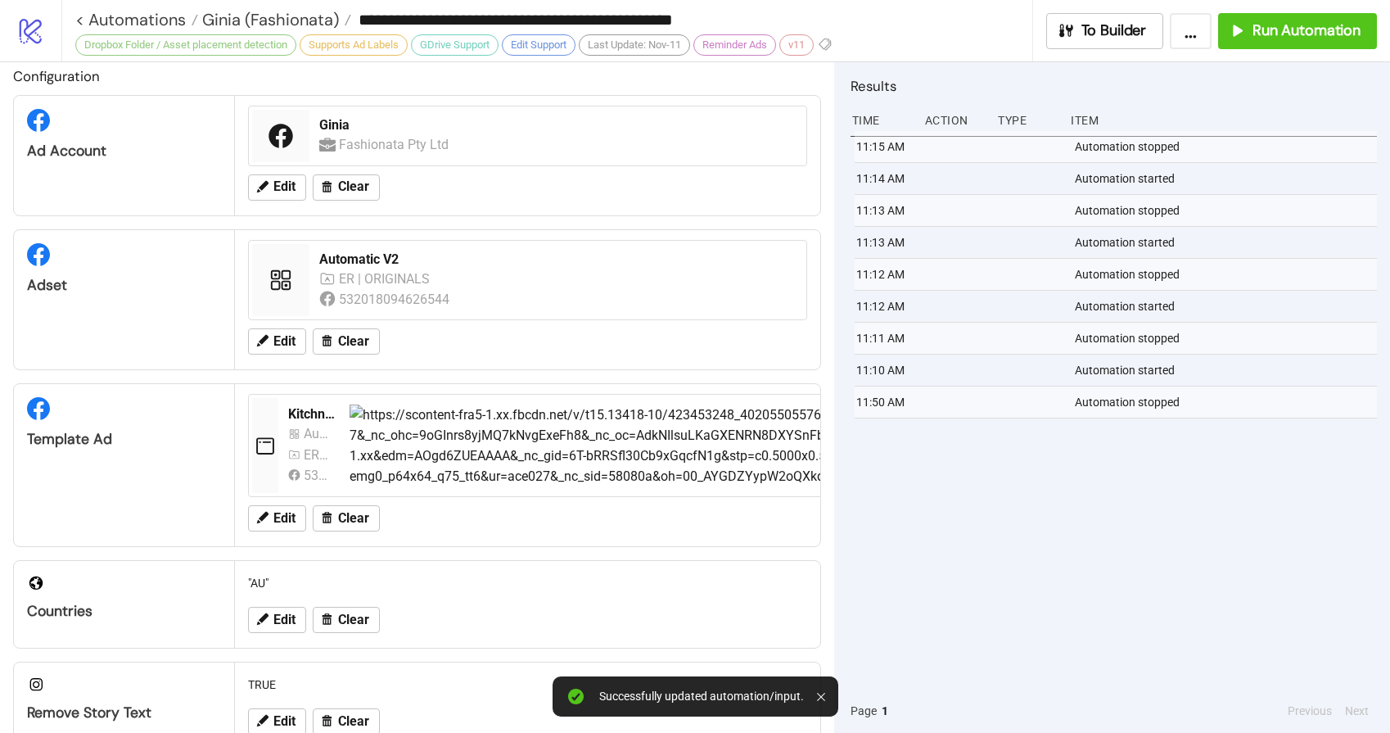
scroll to position [0, 0]
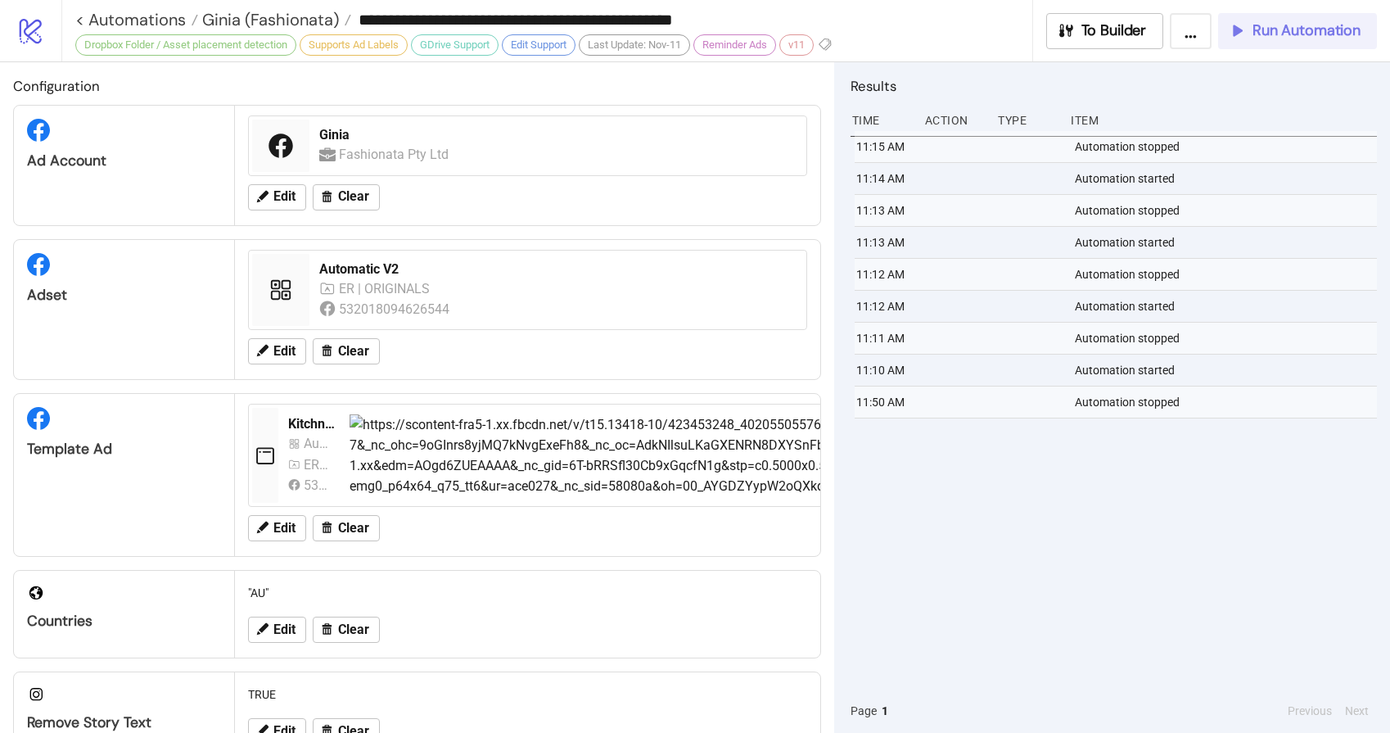
click at [1278, 35] on span "Run Automation" at bounding box center [1307, 30] width 108 height 19
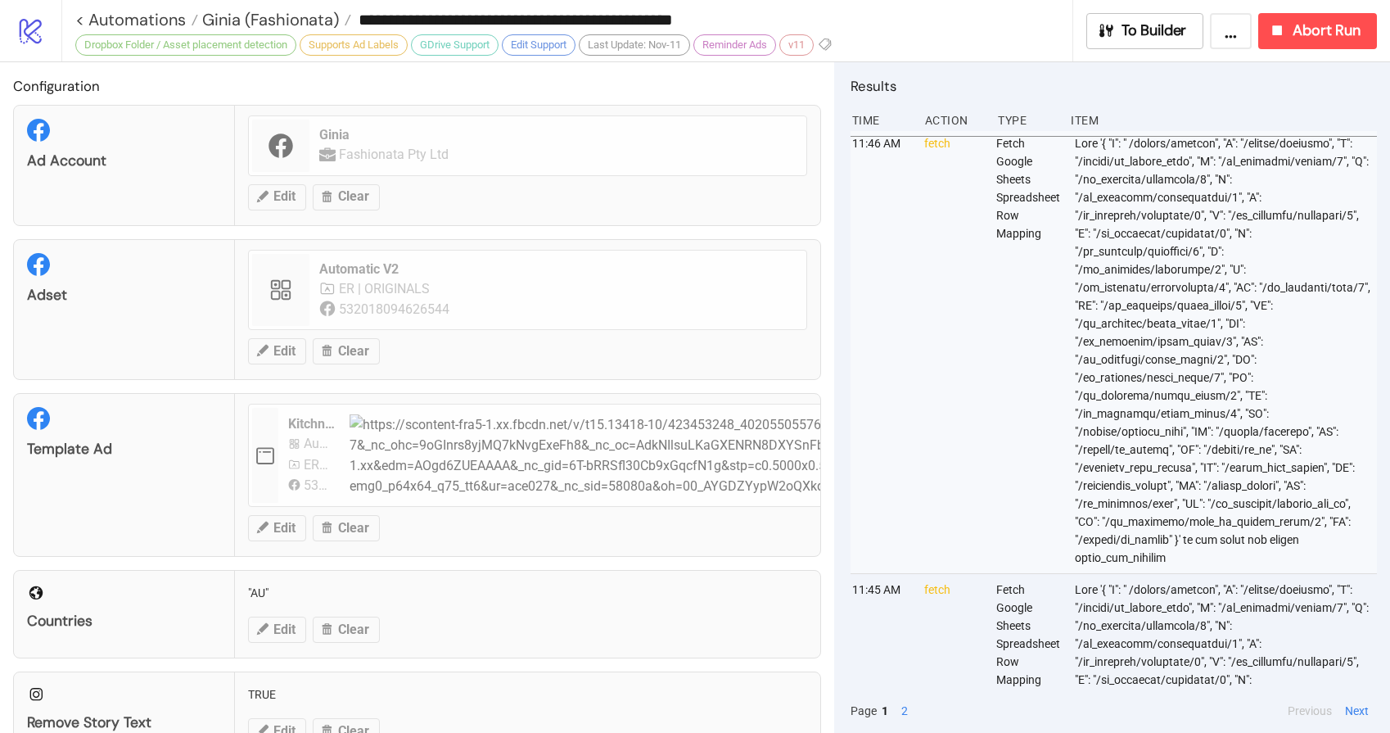
scroll to position [0, 4]
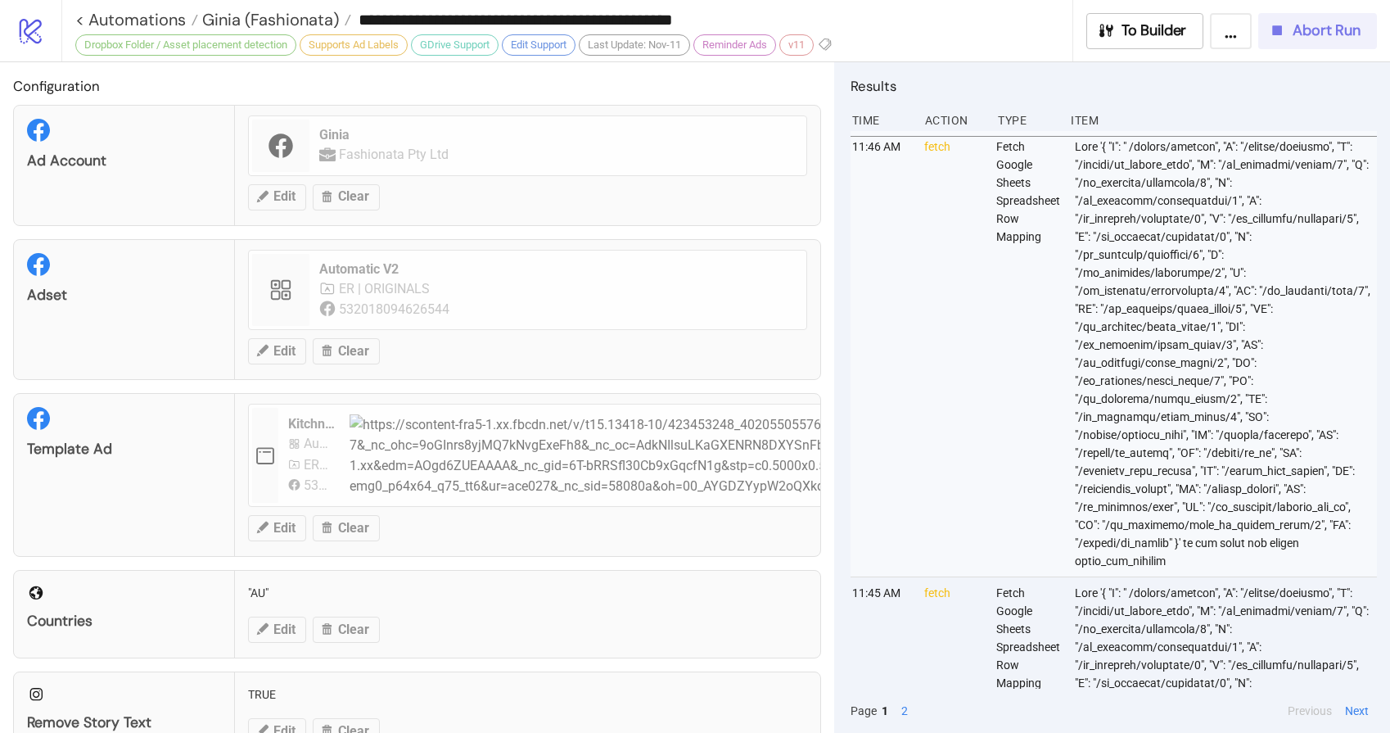
click at [1328, 30] on span "Abort Run" at bounding box center [1327, 30] width 68 height 19
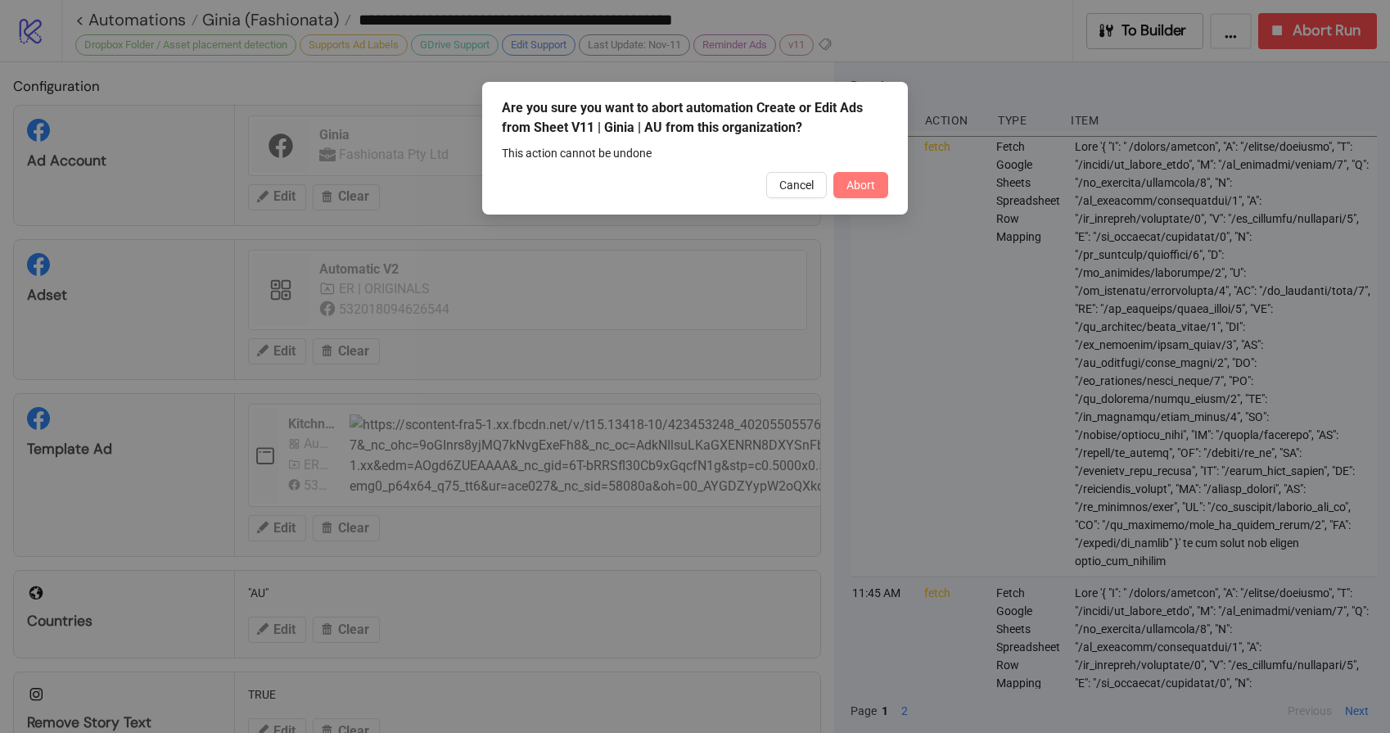
click at [875, 188] on button "Abort" at bounding box center [861, 185] width 55 height 26
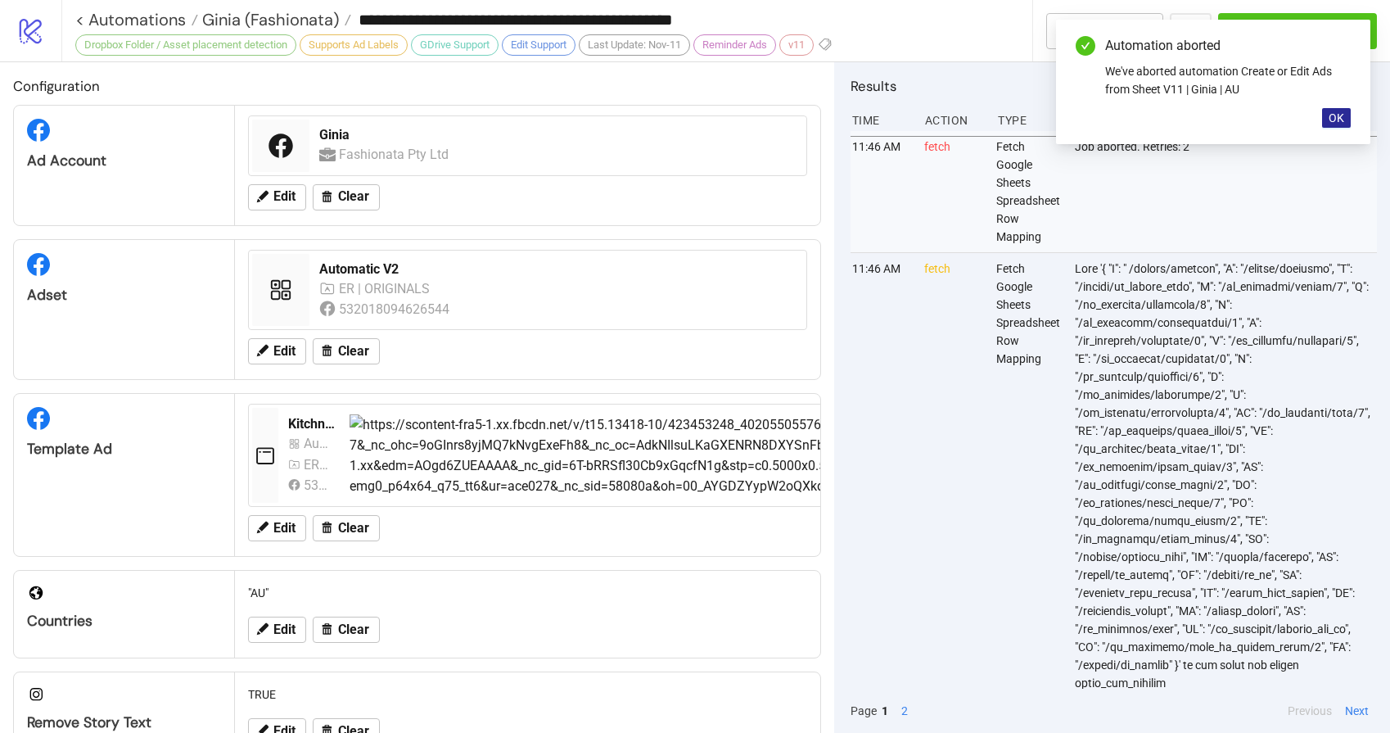
click at [1335, 115] on span "OK" at bounding box center [1337, 117] width 16 height 13
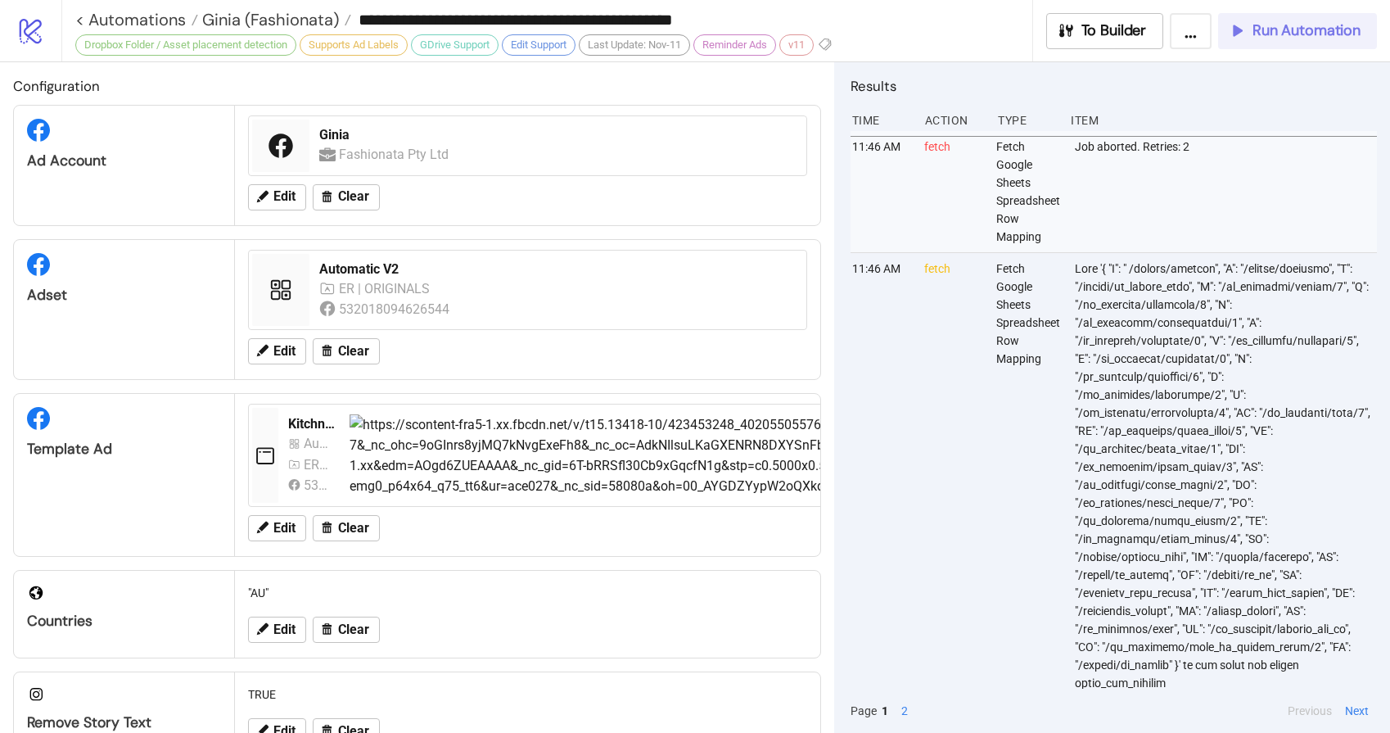
click at [1324, 37] on span "Run Automation" at bounding box center [1307, 30] width 108 height 19
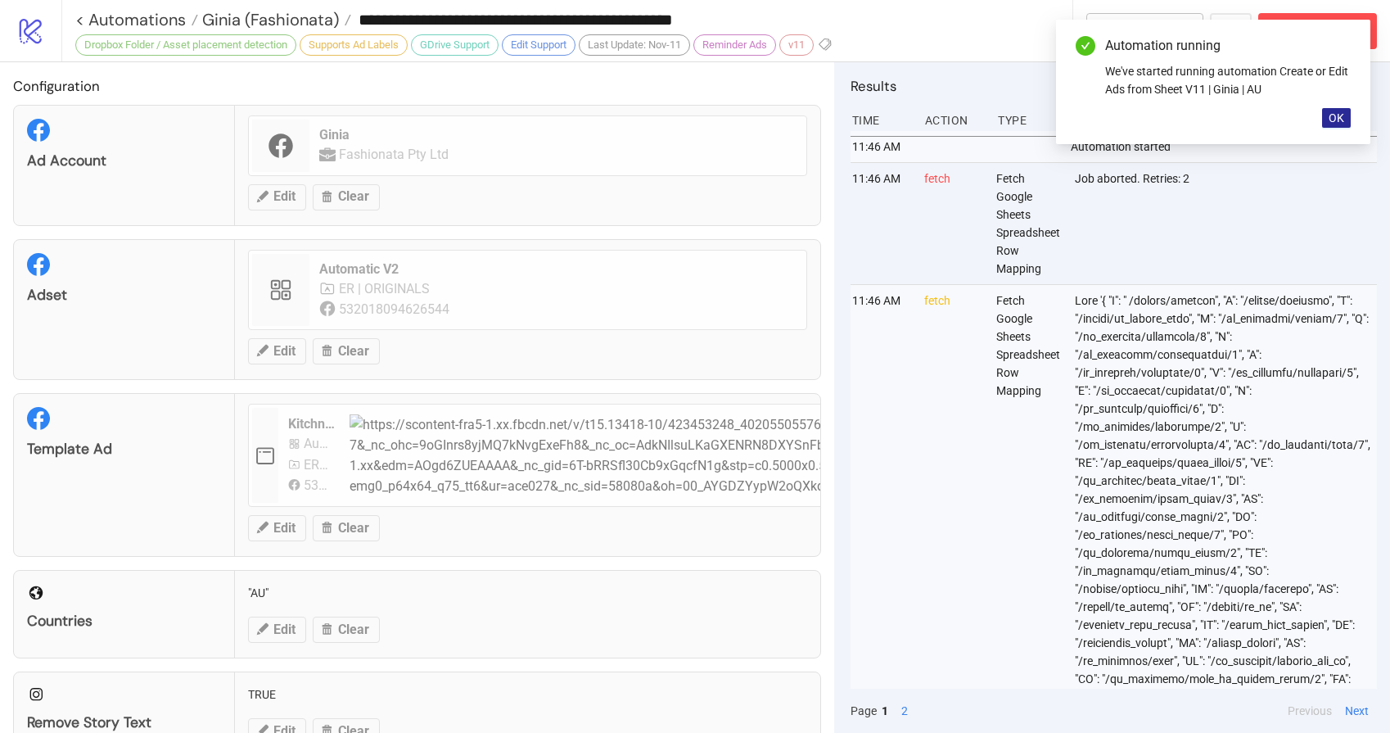
click at [1336, 120] on span "OK" at bounding box center [1337, 117] width 16 height 13
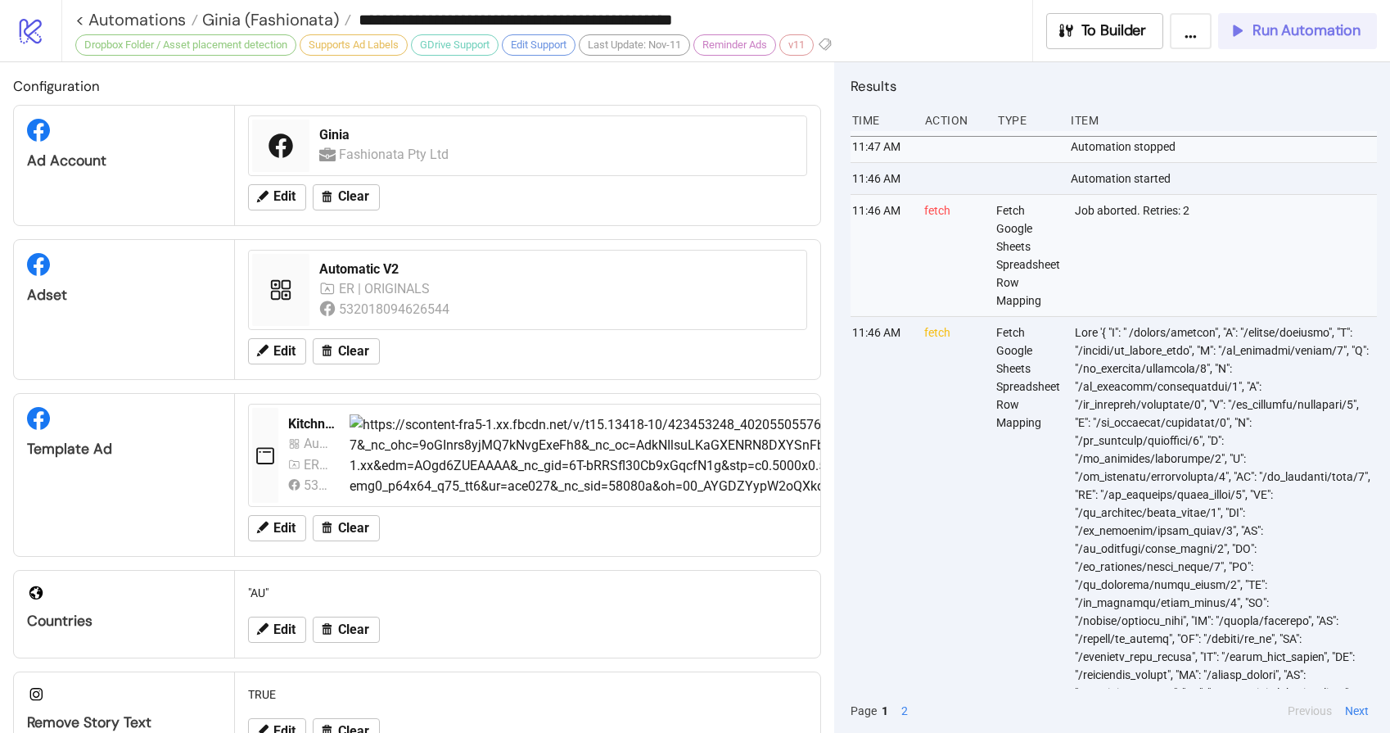
click at [1319, 34] on span "Run Automation" at bounding box center [1307, 30] width 108 height 19
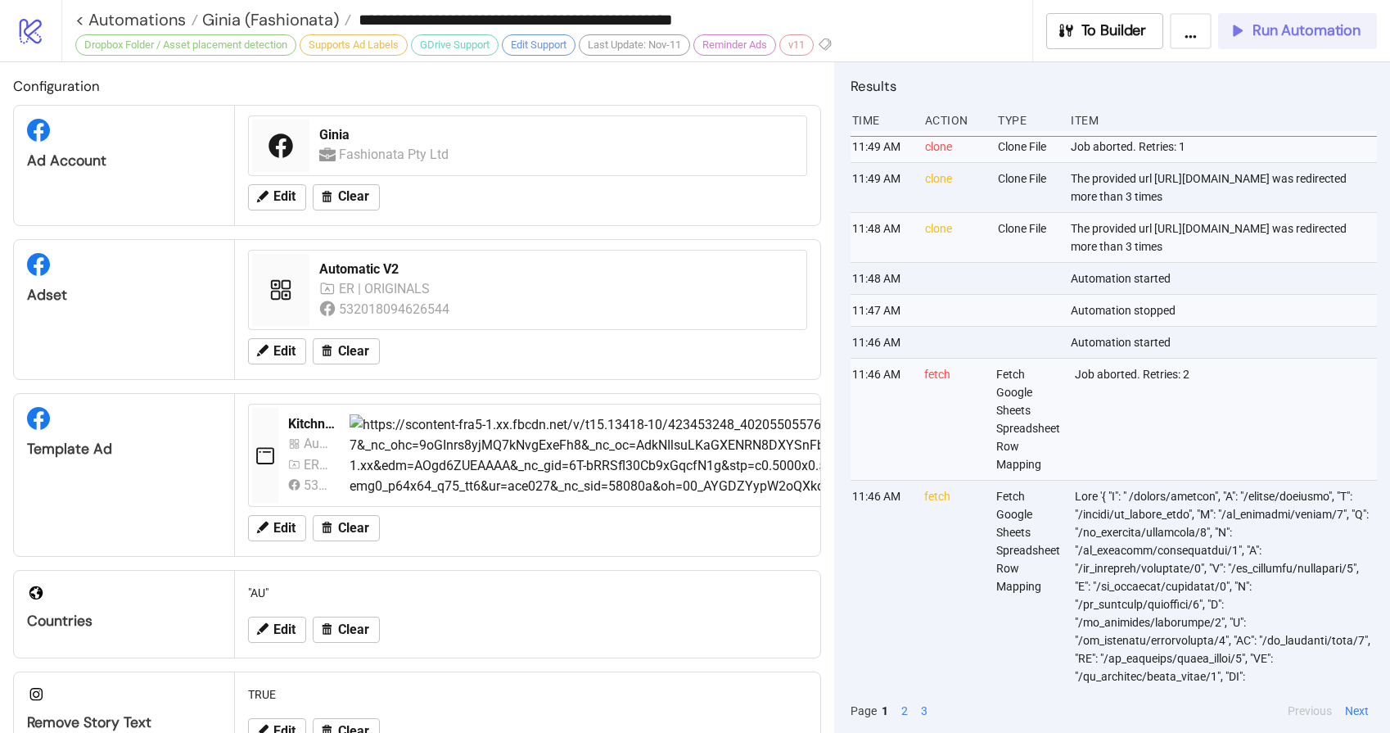
click at [1318, 36] on span "Run Automation" at bounding box center [1307, 30] width 108 height 19
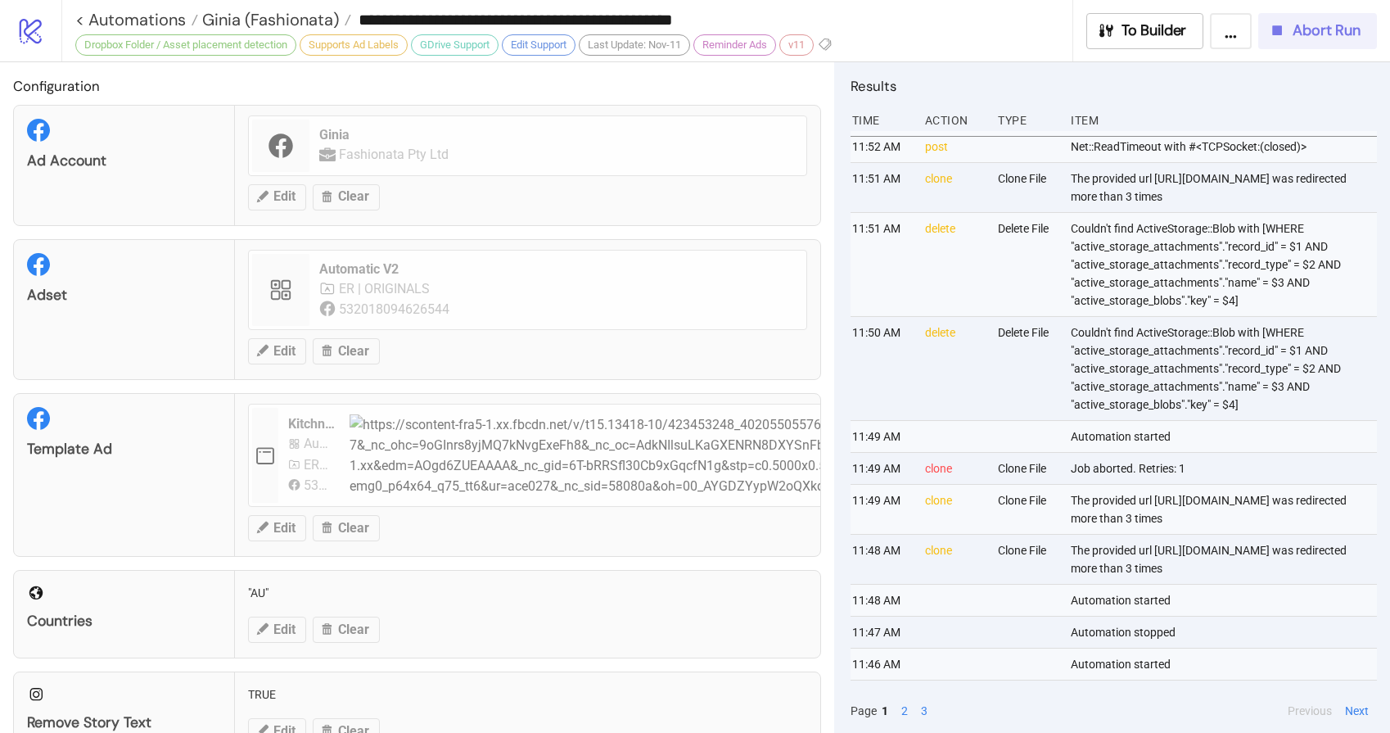
click at [1285, 30] on icon "button" at bounding box center [1277, 30] width 18 height 18
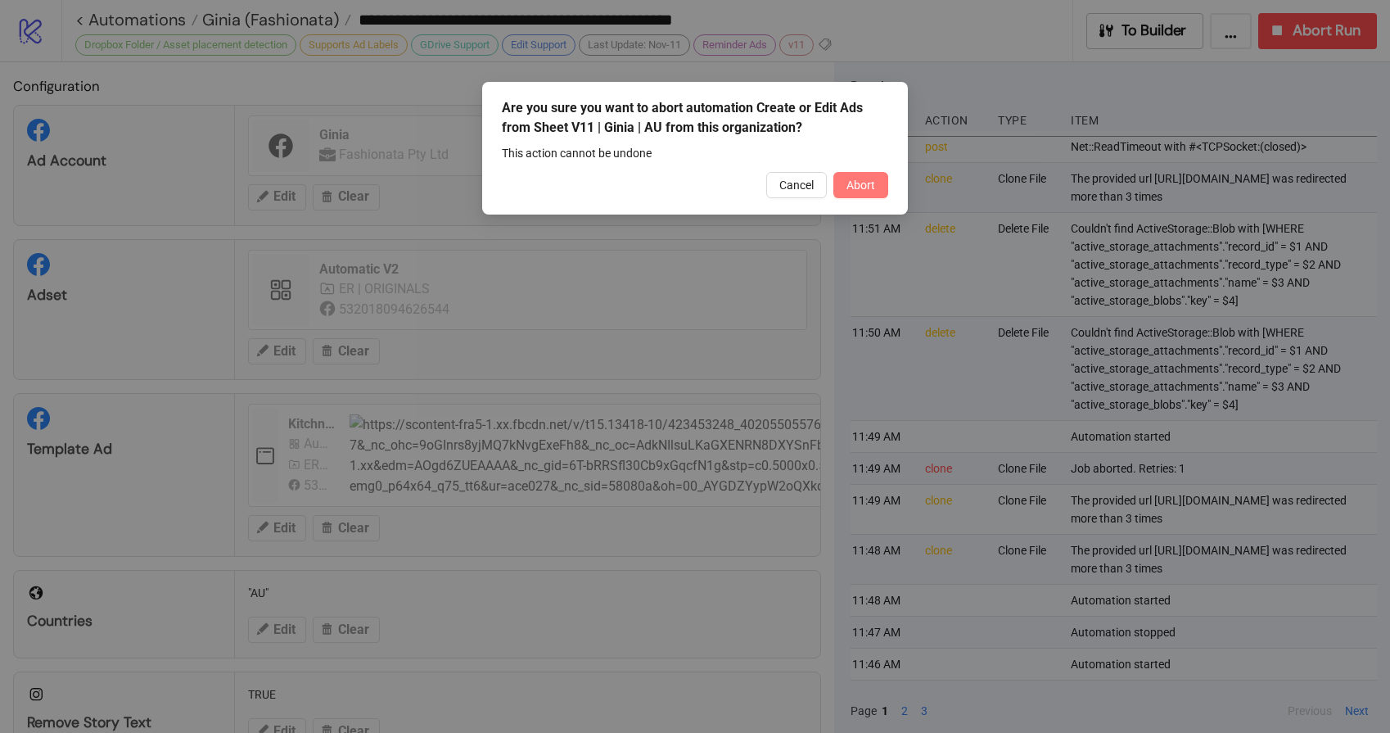
click at [867, 191] on span "Abort" at bounding box center [861, 184] width 29 height 13
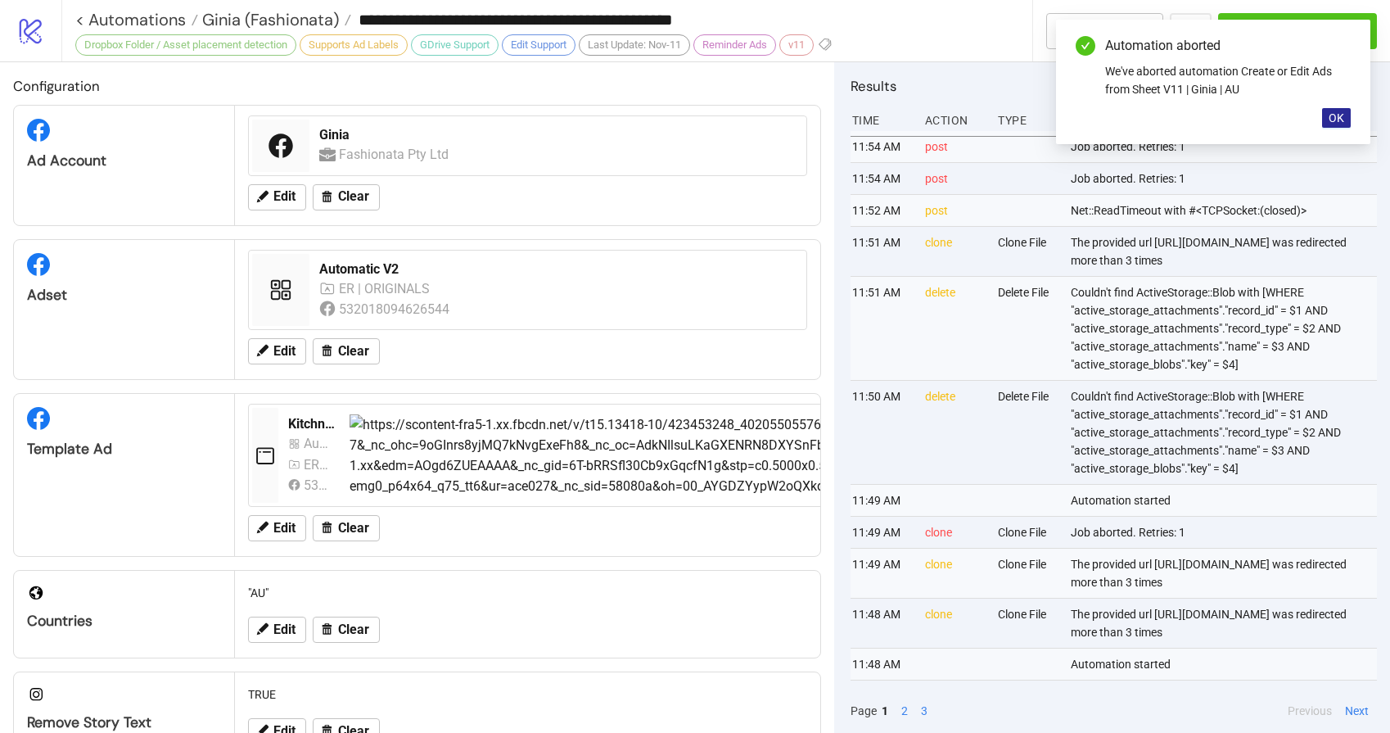
click at [1343, 124] on button "OK" at bounding box center [1336, 118] width 29 height 20
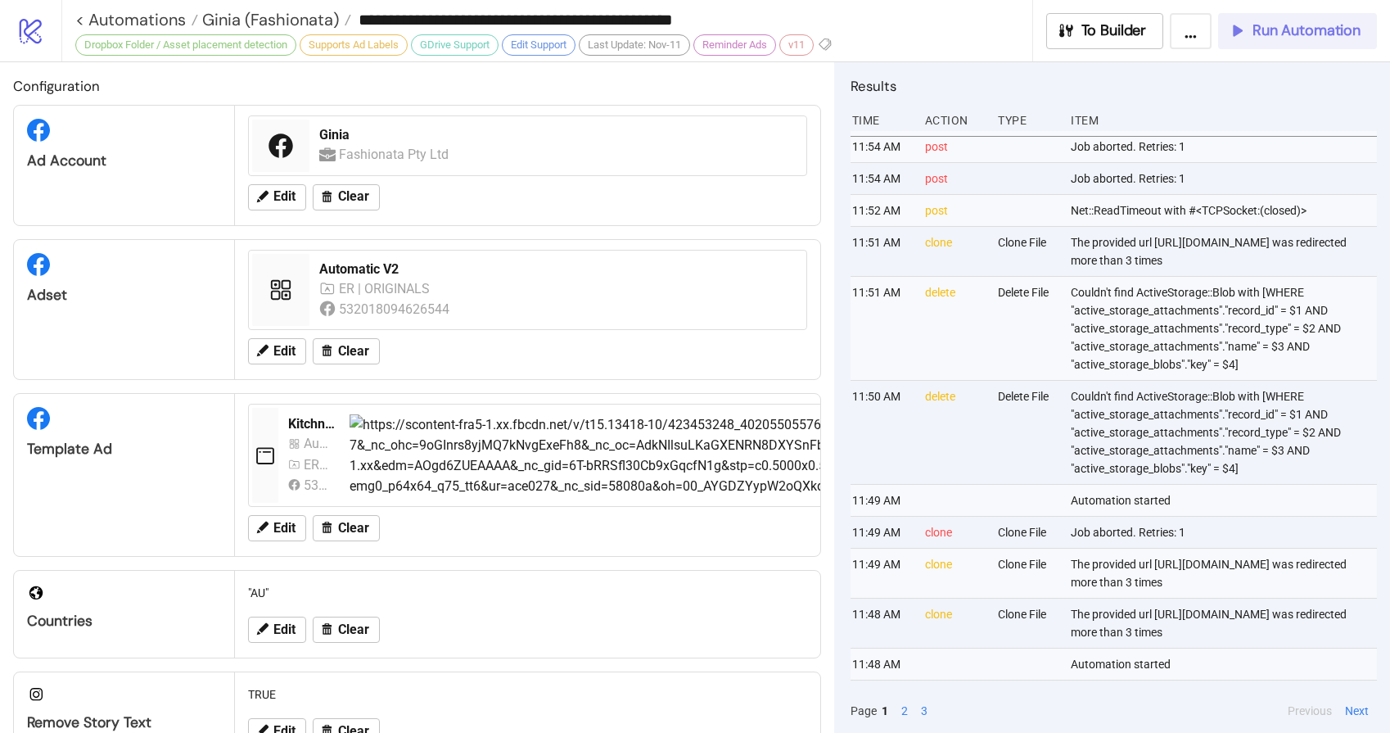
click at [1327, 34] on span "Run Automation" at bounding box center [1307, 30] width 108 height 19
